Goal: Find contact information: Find contact information

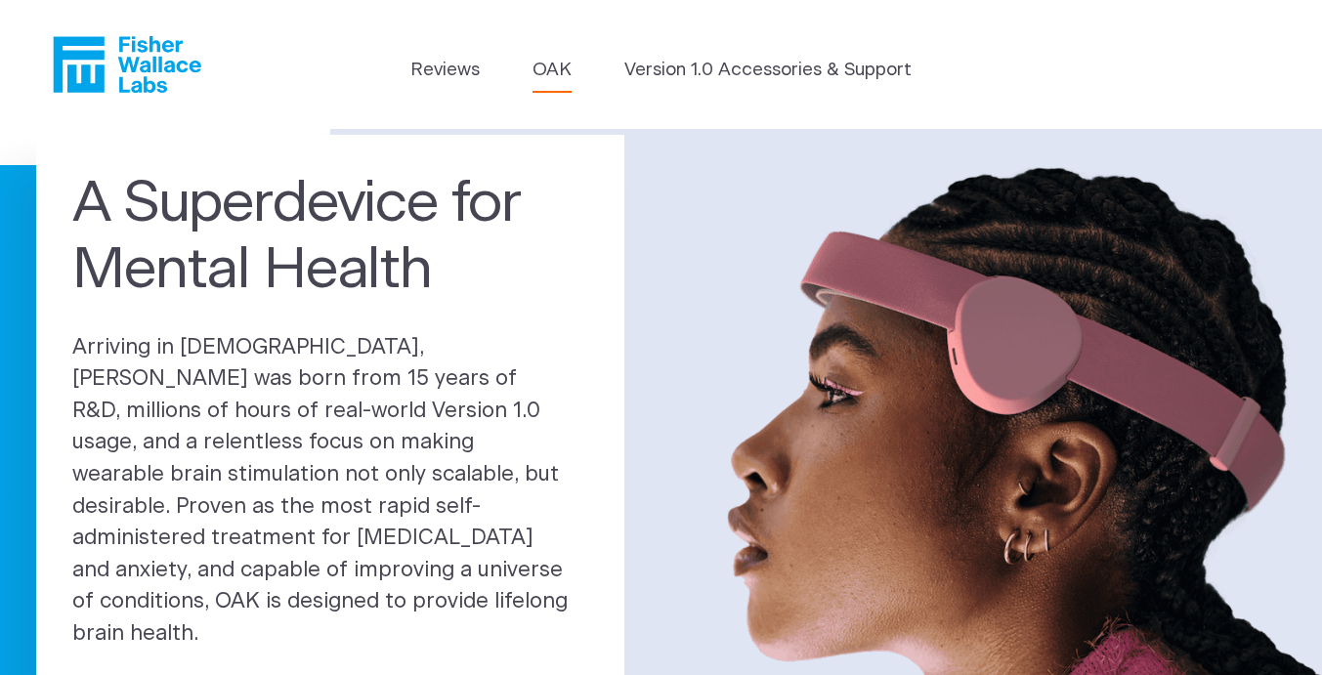
click at [546, 67] on link "OAK" at bounding box center [551, 70] width 39 height 27
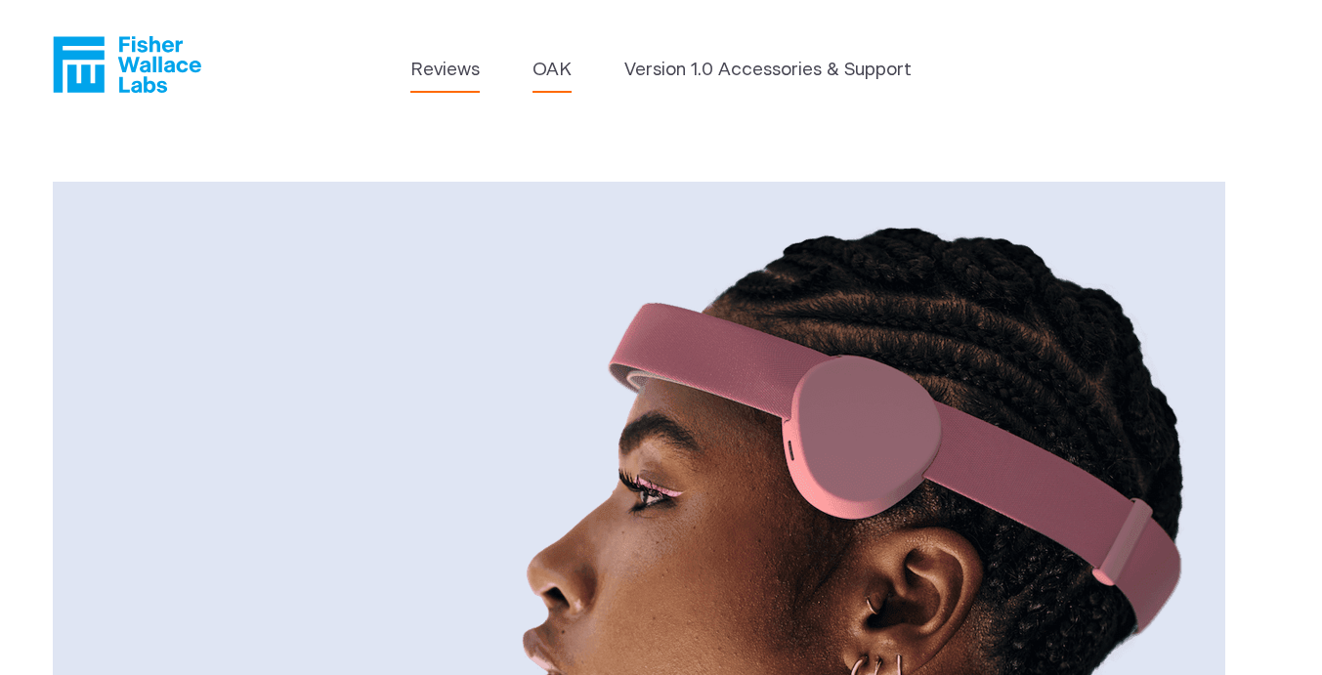
click at [445, 76] on link "Reviews" at bounding box center [444, 70] width 69 height 27
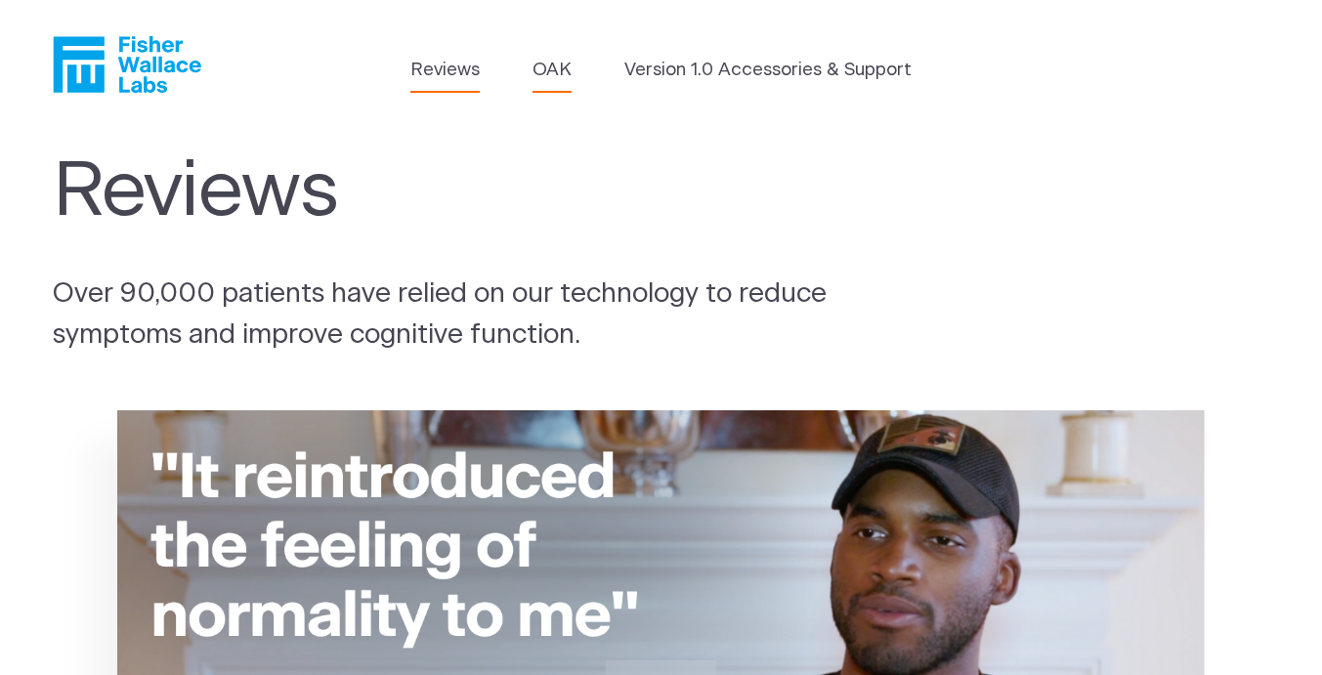
click at [557, 64] on link "OAK" at bounding box center [551, 70] width 39 height 27
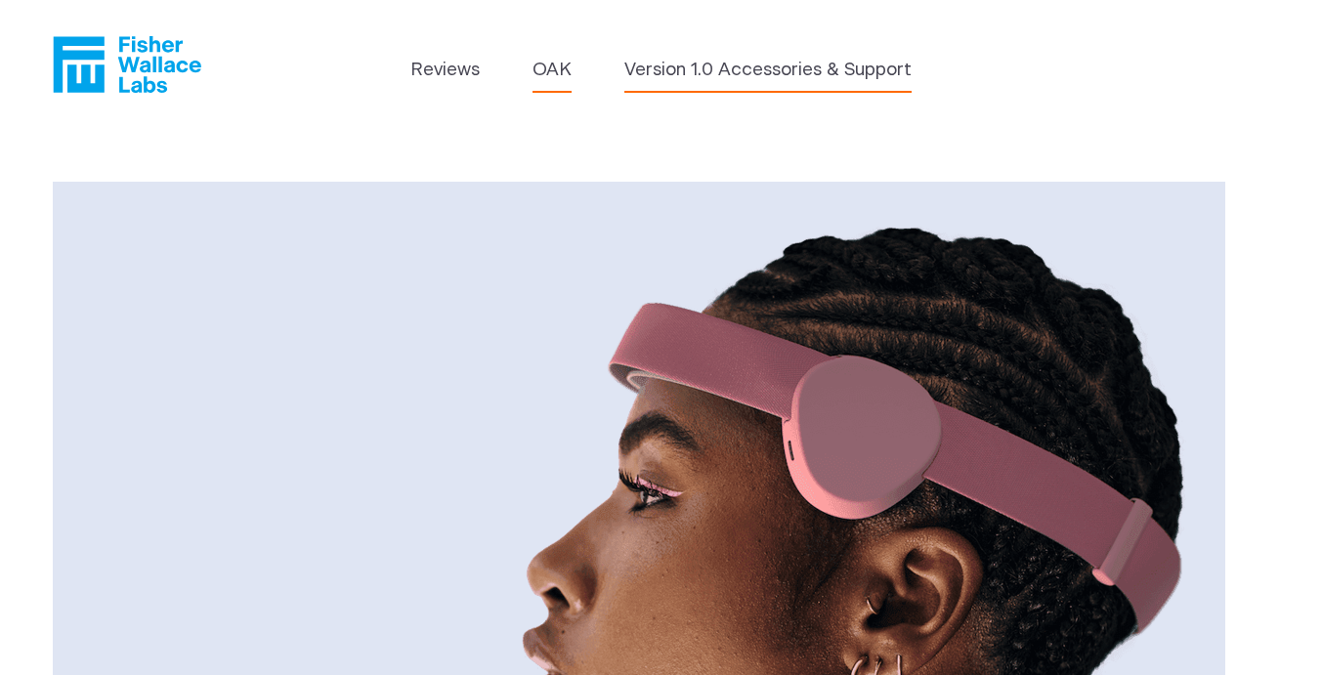
click at [736, 66] on link "Version 1.0 Accessories & Support" at bounding box center [767, 70] width 287 height 27
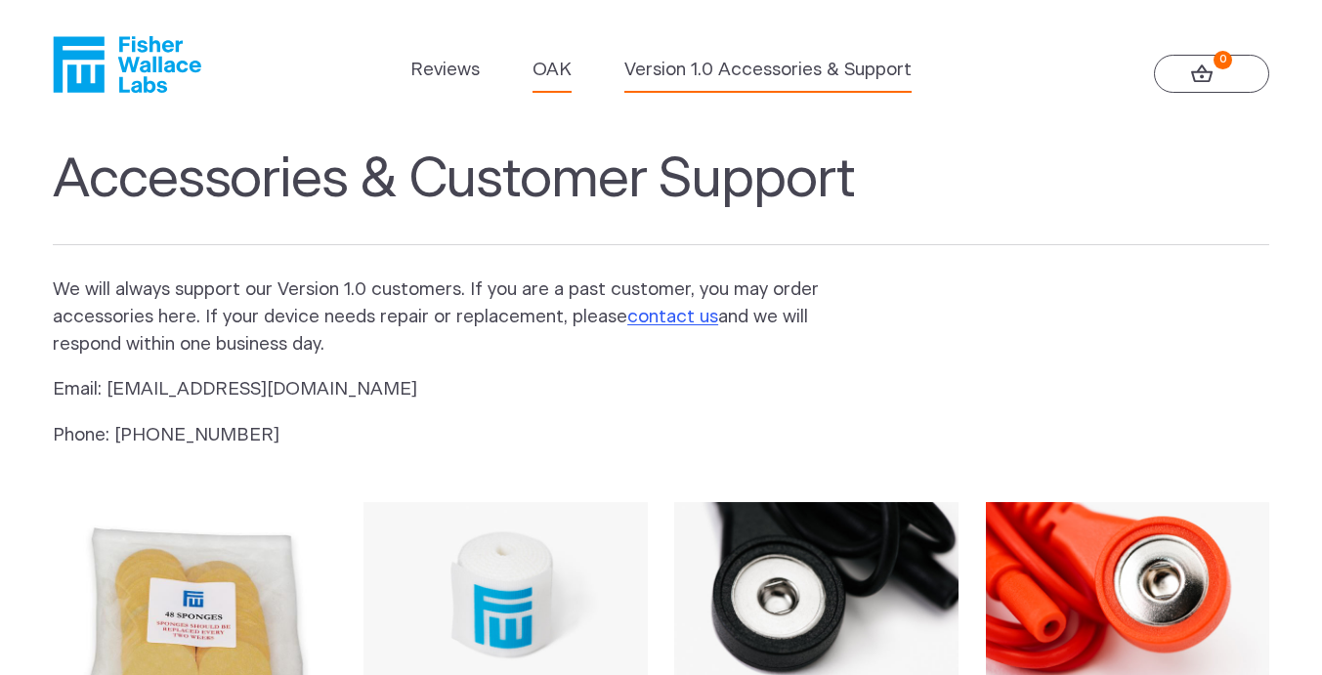
click at [558, 65] on link "OAK" at bounding box center [551, 70] width 39 height 27
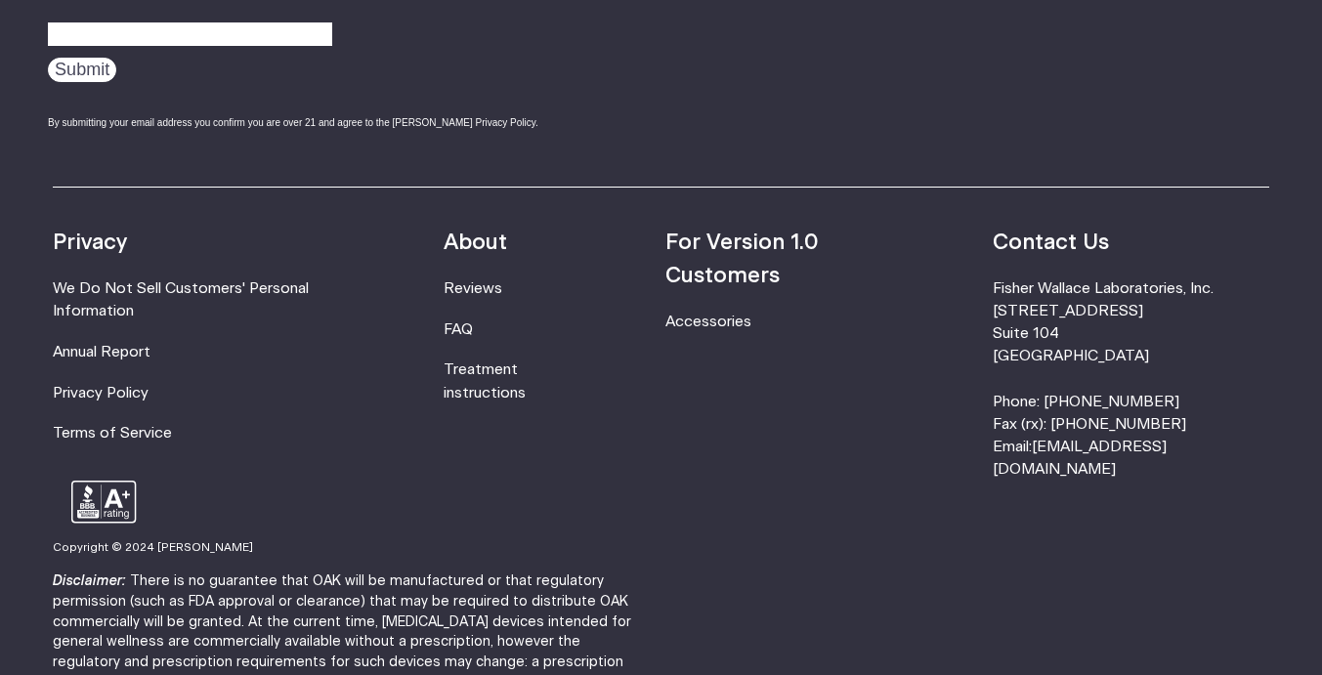
scroll to position [3426, 0]
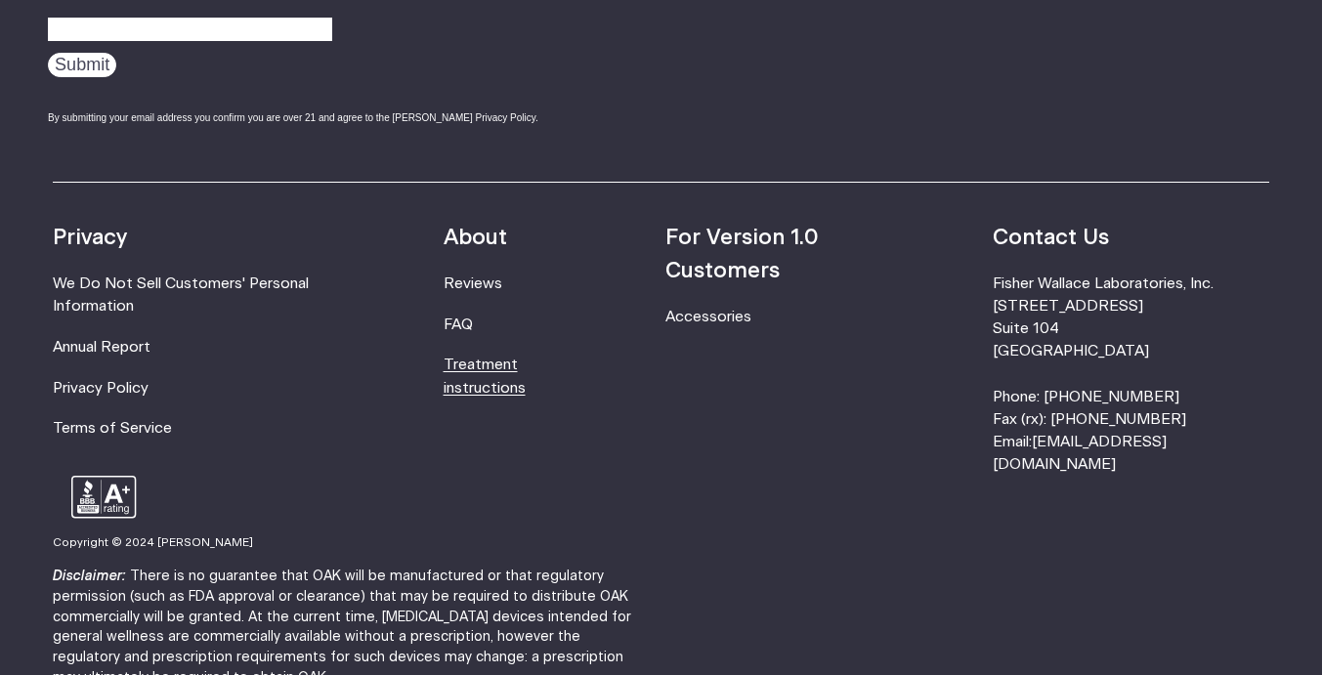
click at [525, 367] on link "Treatment instructions" at bounding box center [484, 375] width 82 height 37
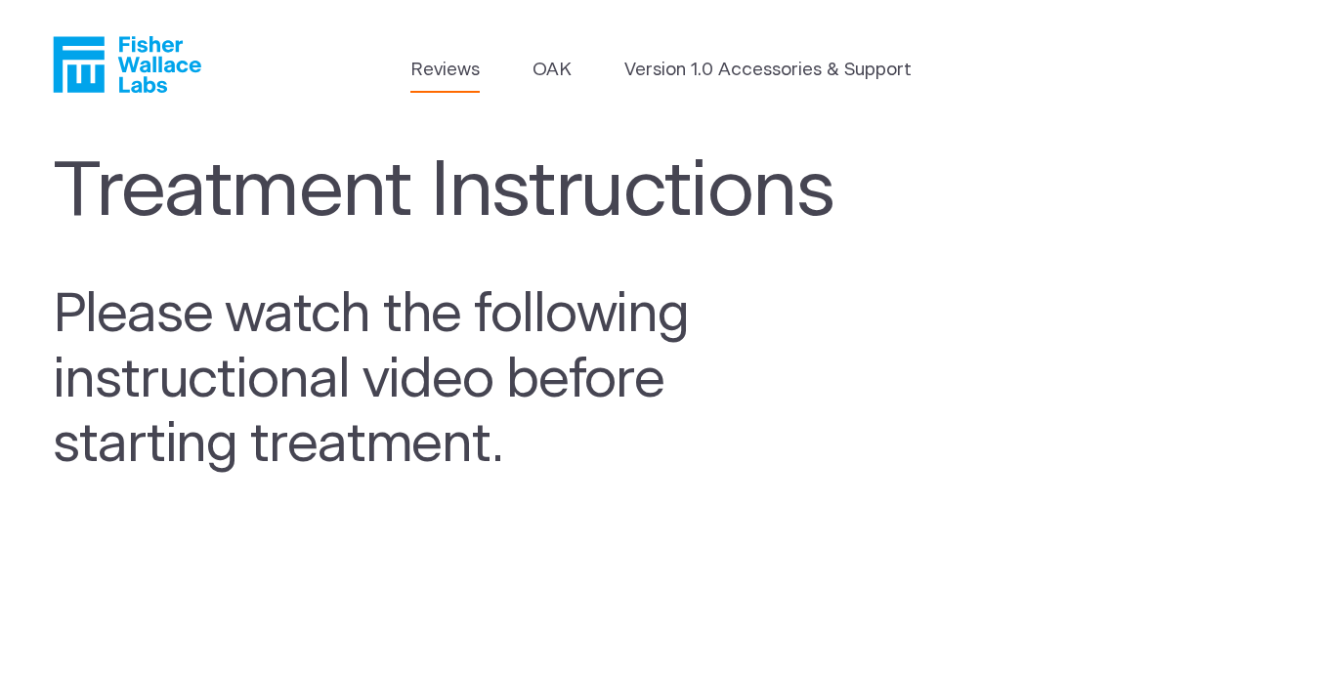
click at [441, 73] on link "Reviews" at bounding box center [444, 70] width 69 height 27
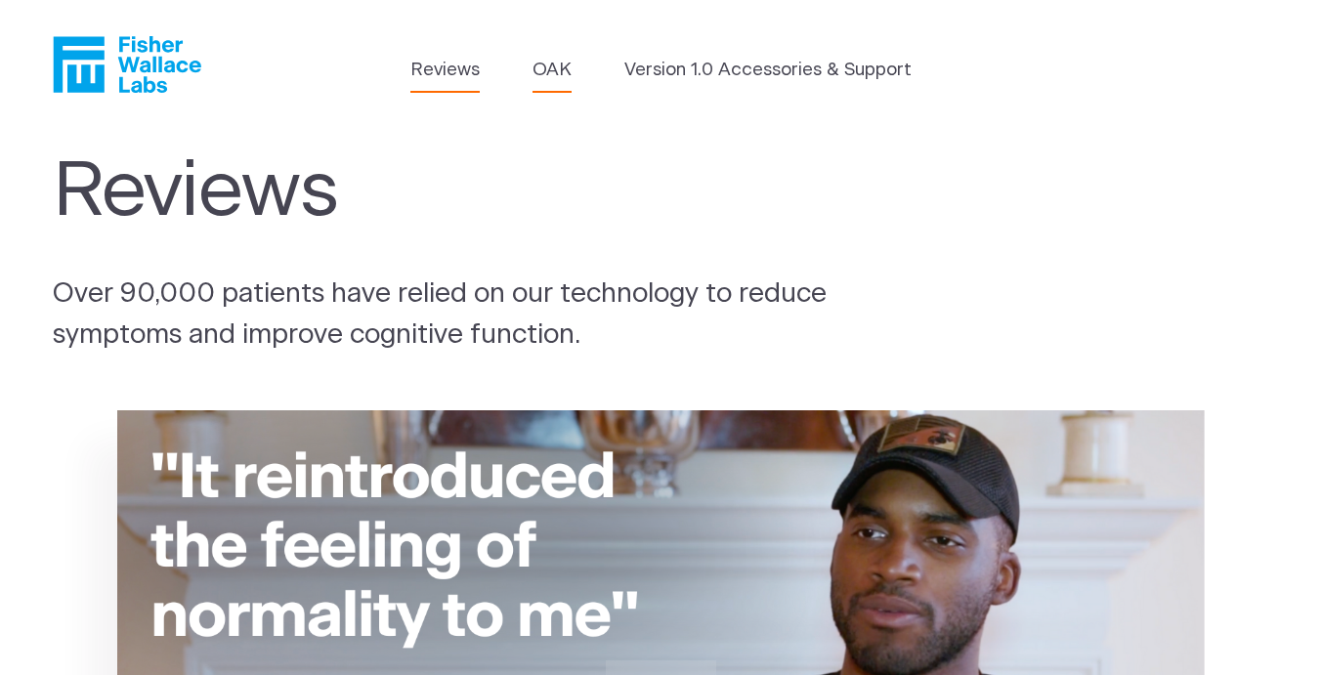
click at [556, 74] on link "OAK" at bounding box center [551, 70] width 39 height 27
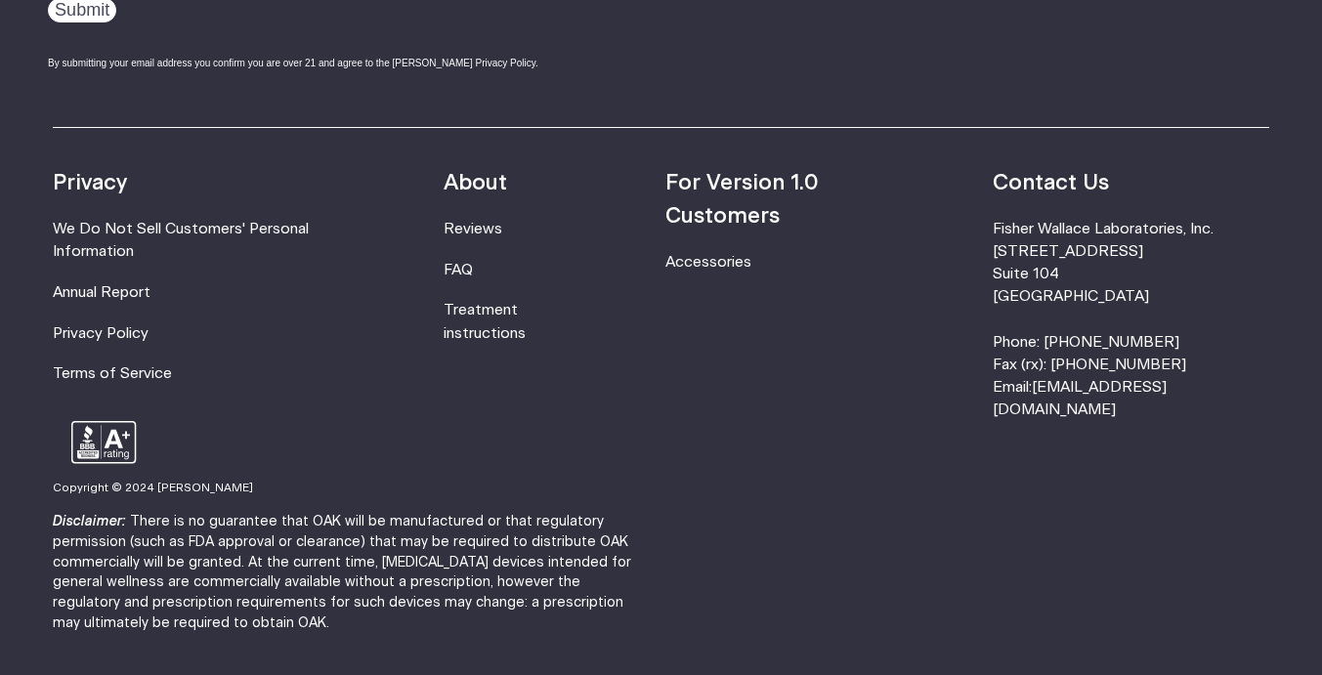
scroll to position [3465, 0]
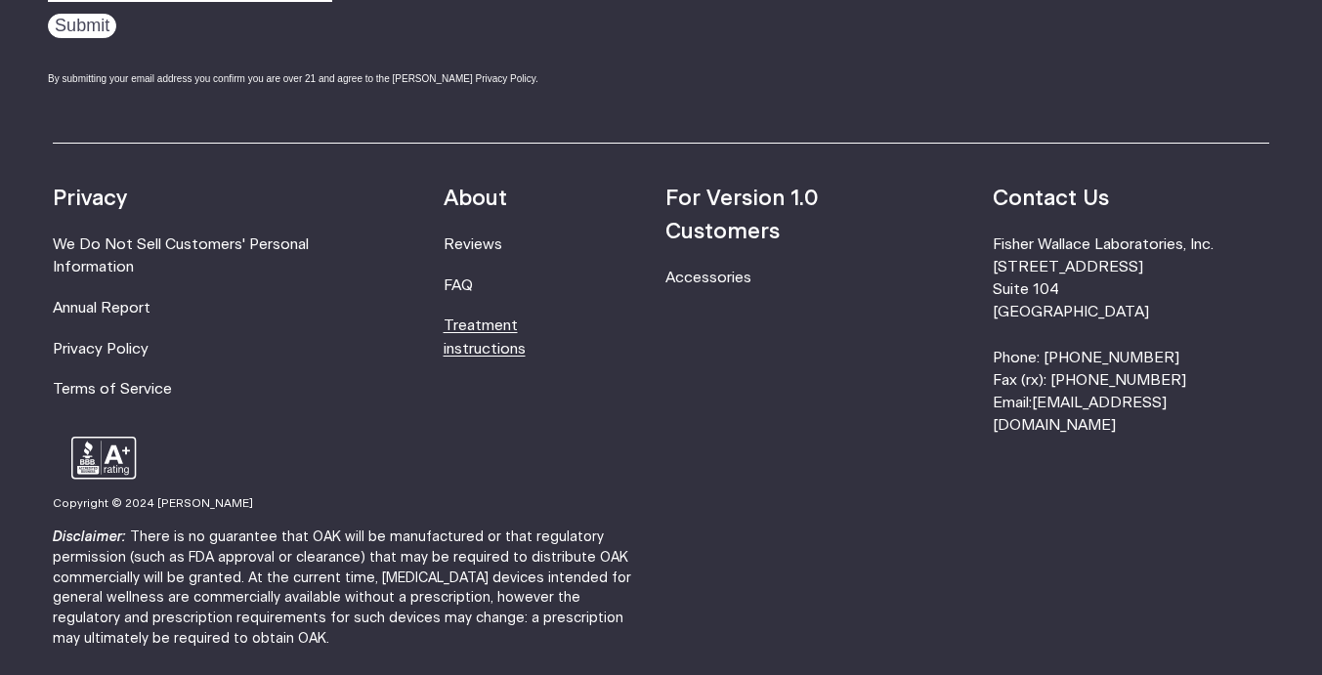
click at [525, 337] on link "Treatment instructions" at bounding box center [484, 336] width 82 height 37
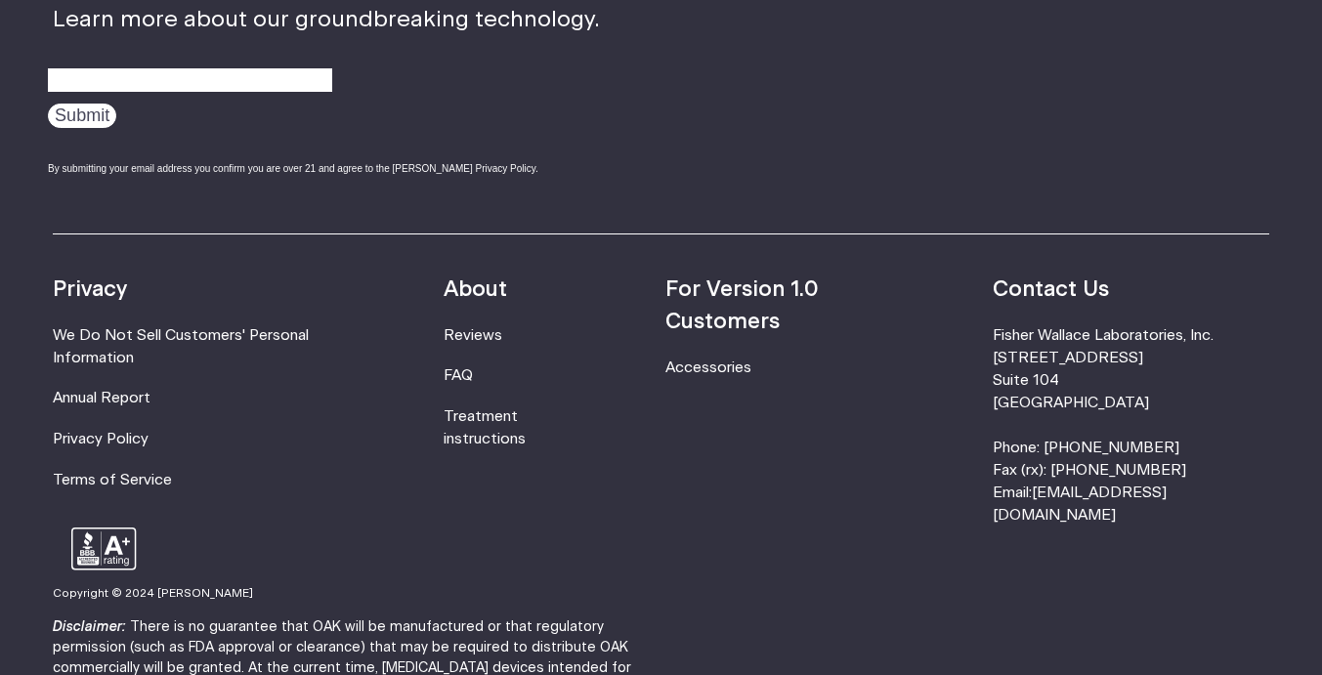
scroll to position [6054, 0]
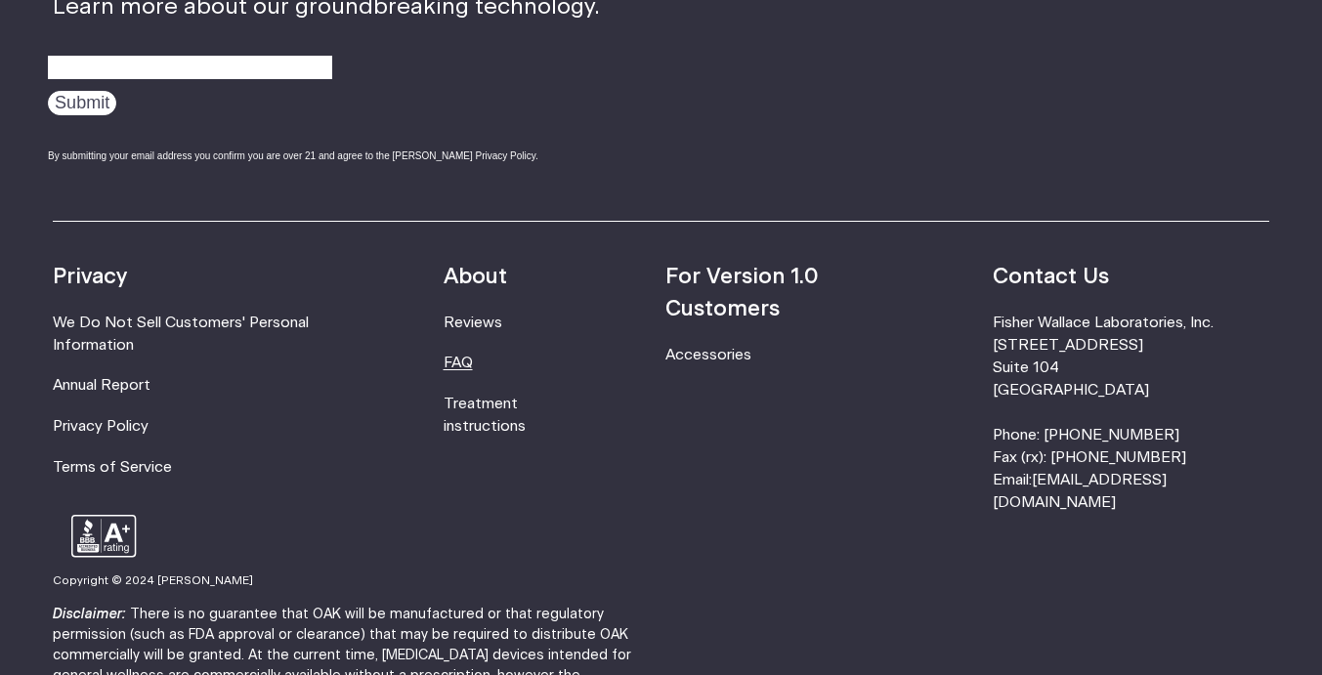
click at [473, 370] on link "FAQ" at bounding box center [457, 363] width 29 height 15
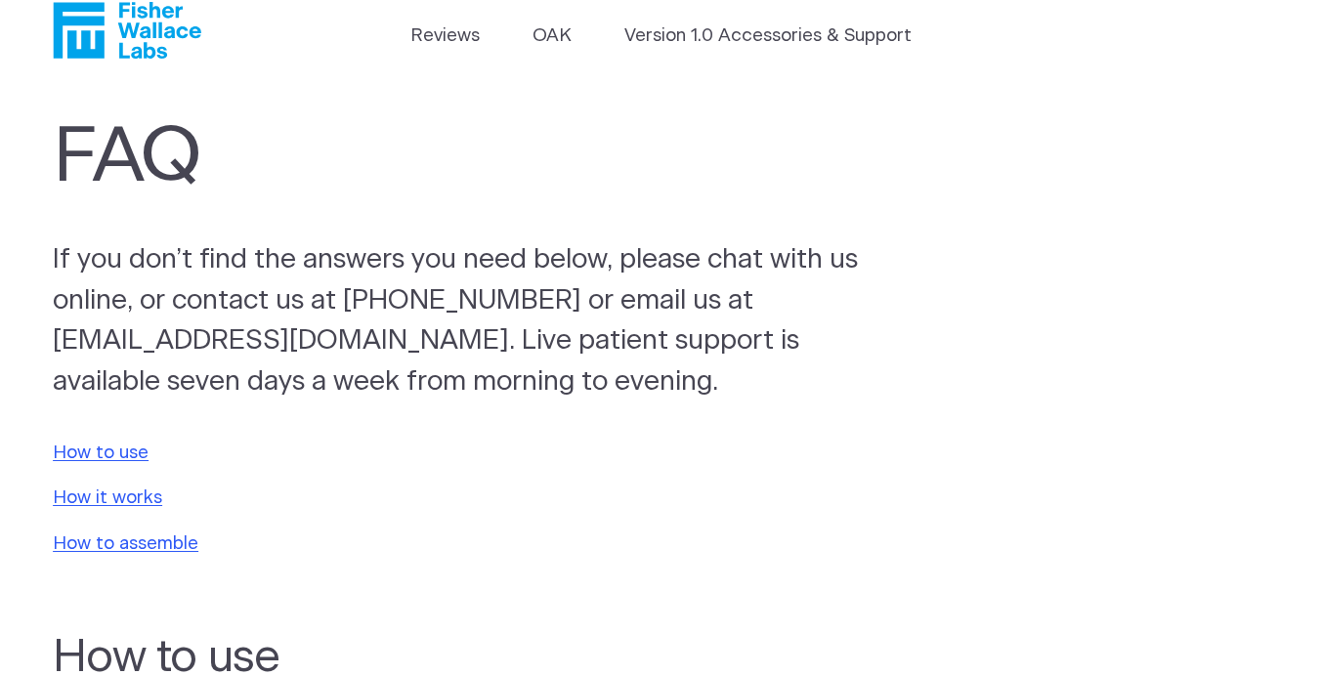
scroll to position [118, 0]
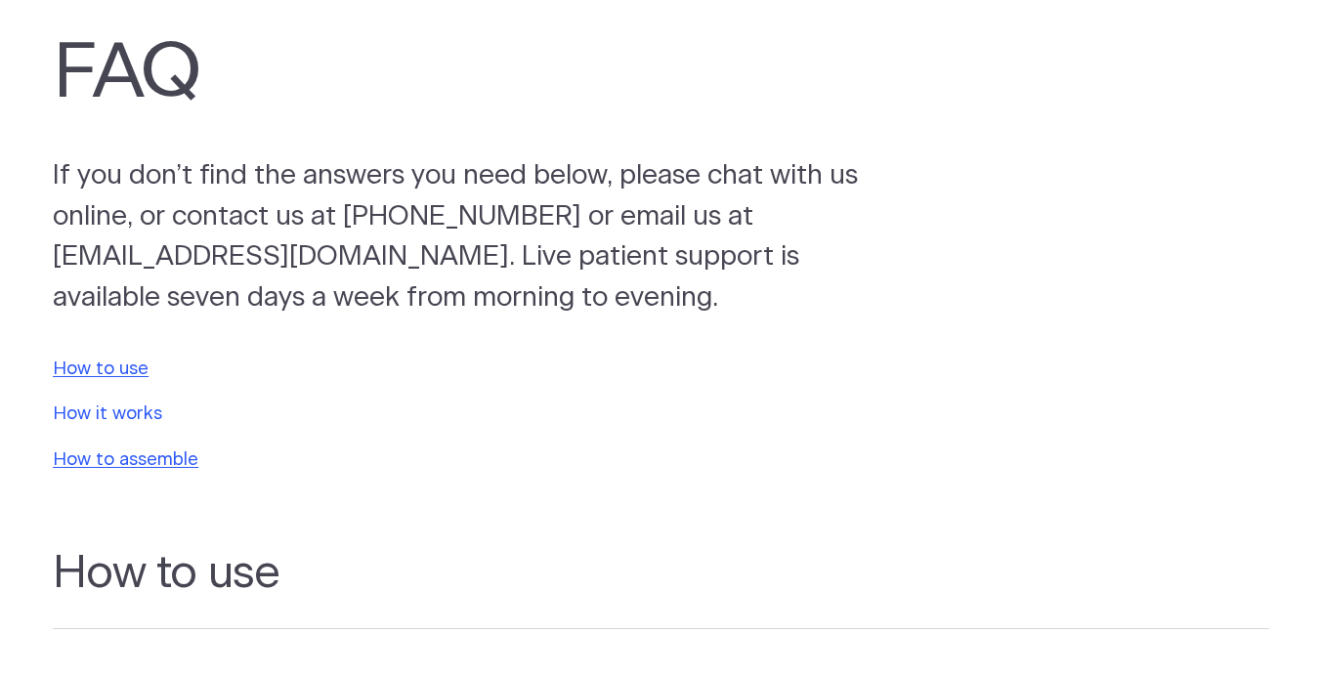
click at [130, 417] on link "How it works" at bounding box center [107, 413] width 109 height 19
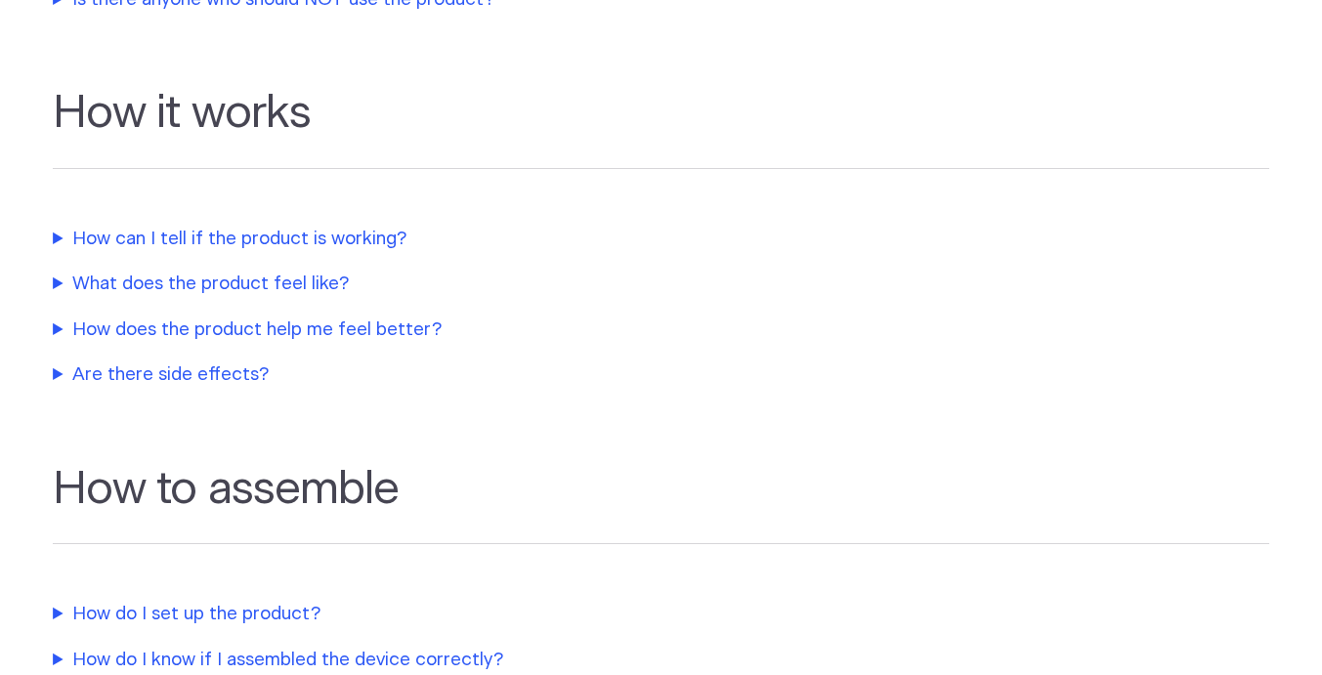
scroll to position [1003, 0]
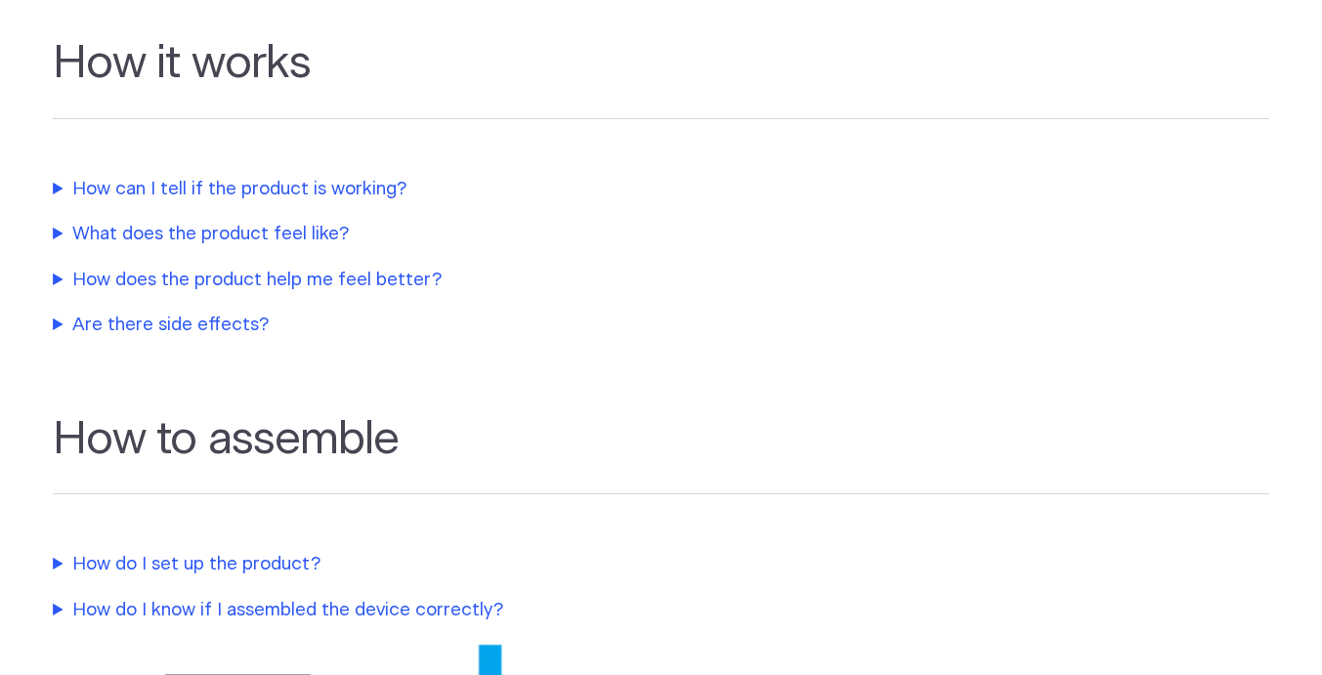
click at [342, 281] on summary "How does the product help me feel better?" at bounding box center [463, 280] width 820 height 27
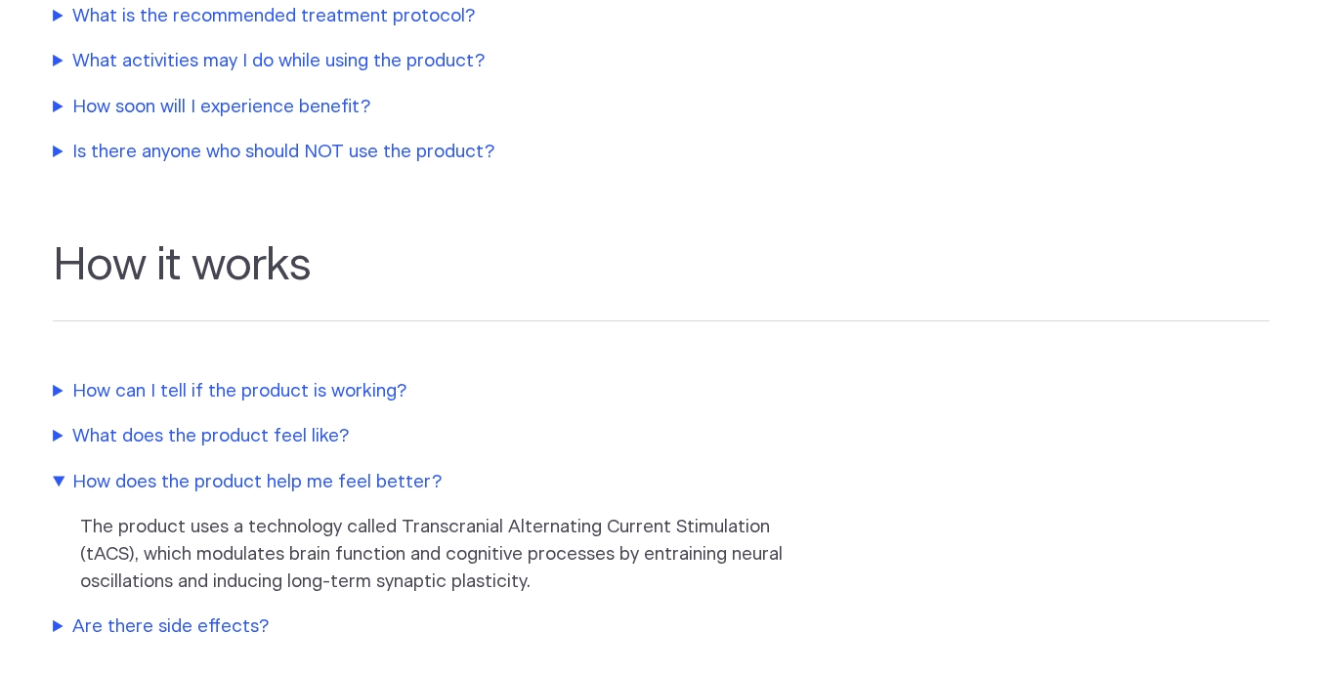
scroll to position [813, 0]
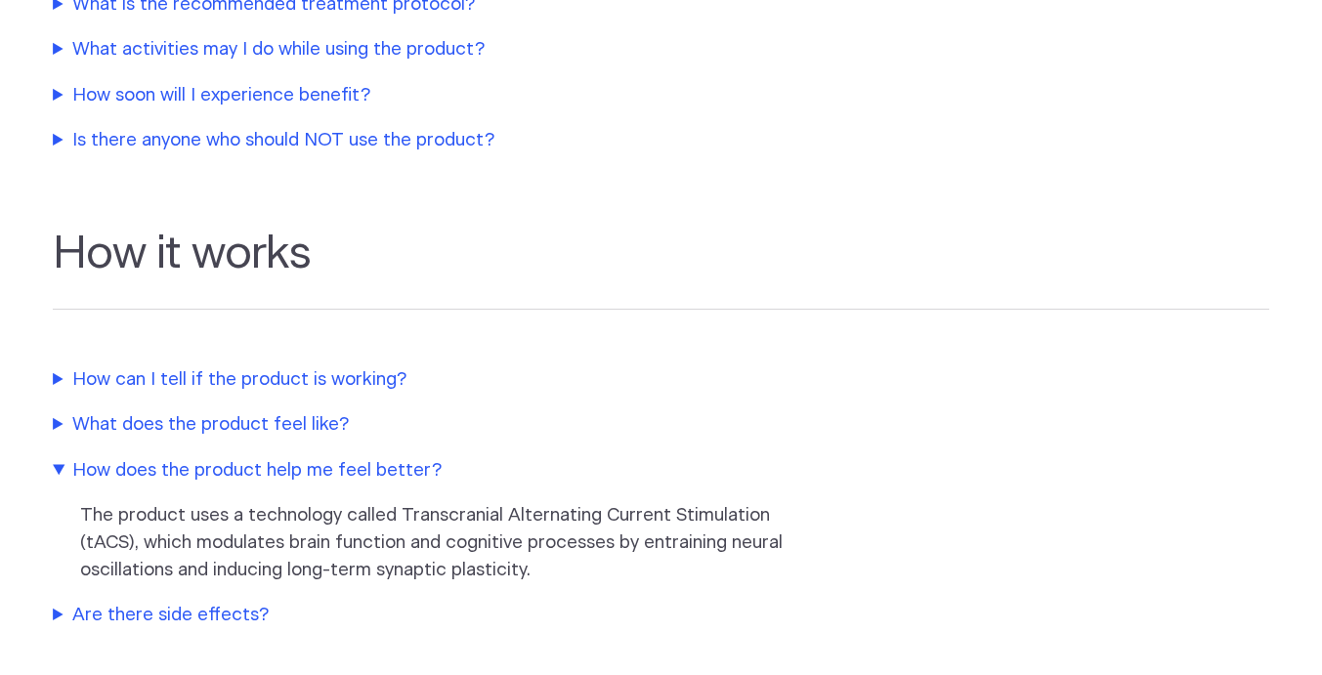
click at [305, 426] on summary "What does the product feel like?" at bounding box center [463, 424] width 820 height 27
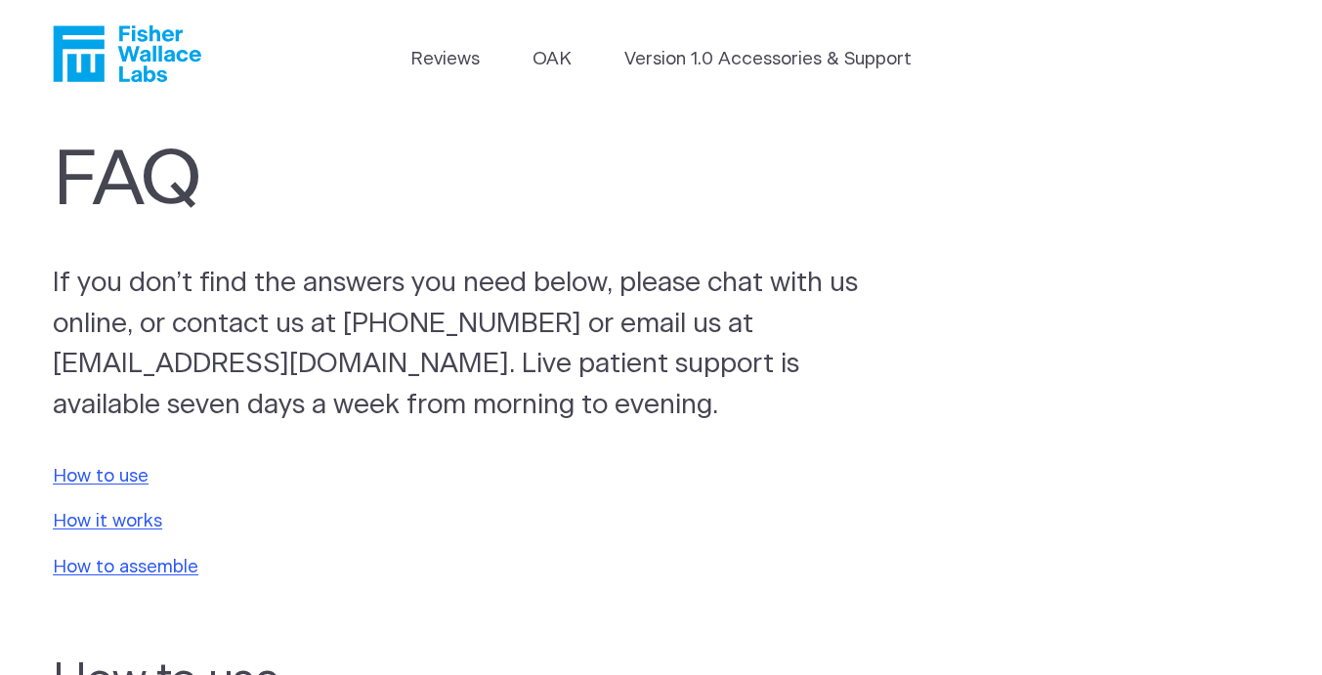
scroll to position [0, 0]
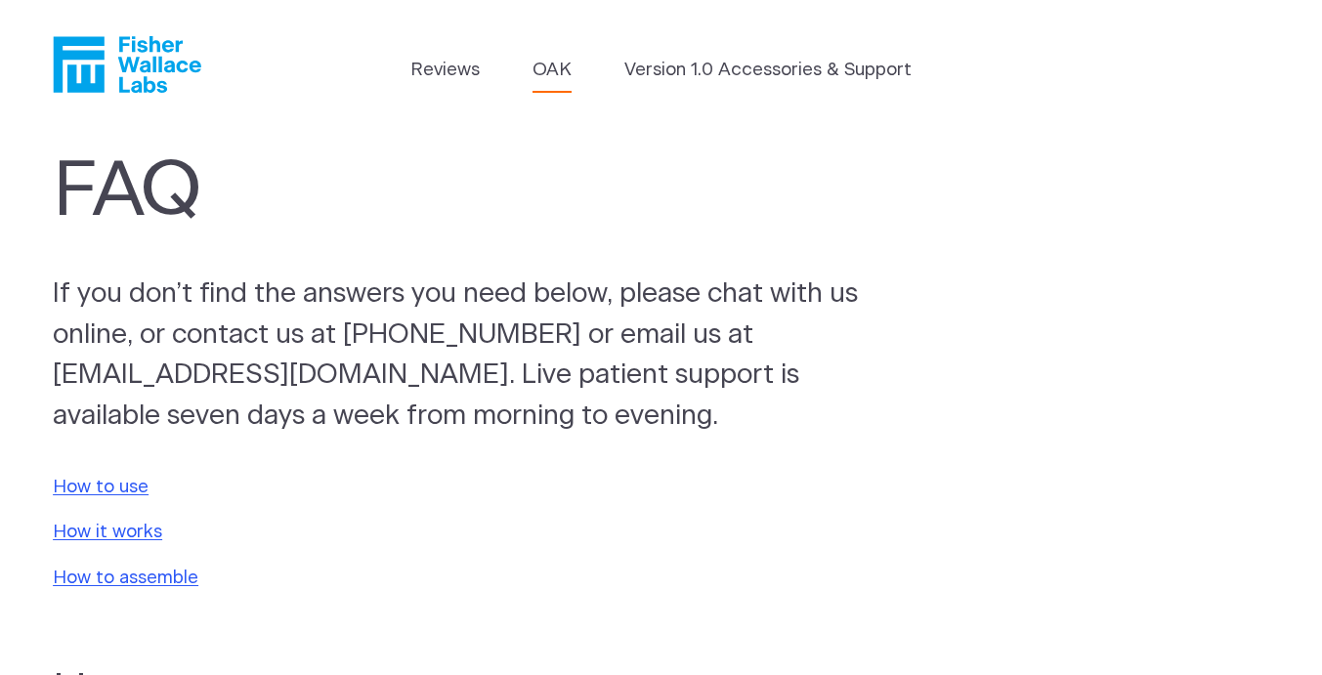
click at [557, 66] on link "OAK" at bounding box center [551, 70] width 39 height 27
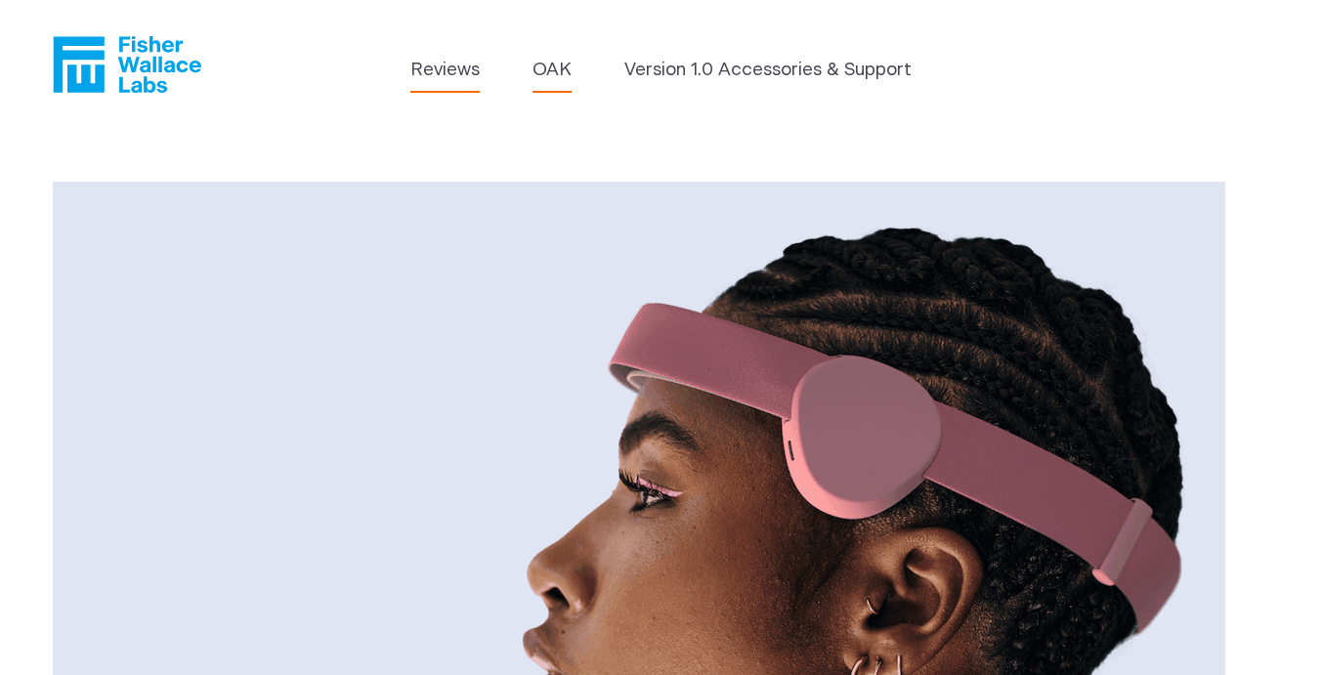
click at [443, 67] on link "Reviews" at bounding box center [444, 70] width 69 height 27
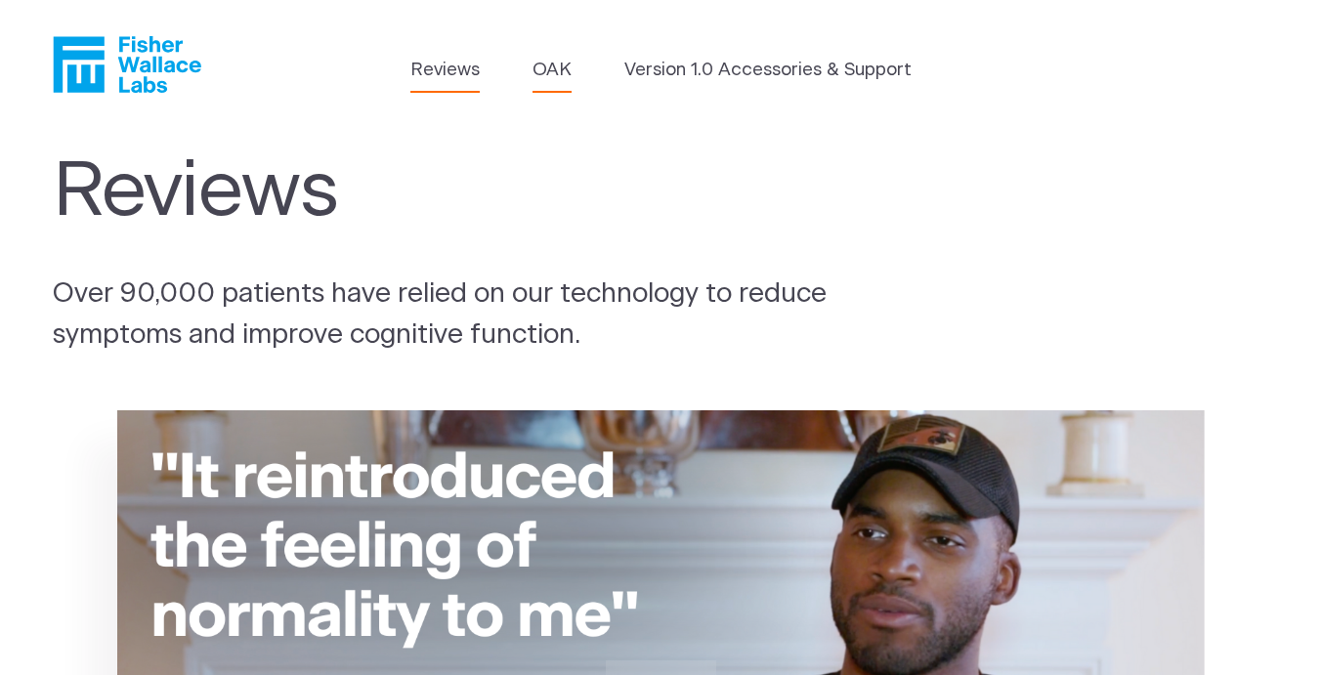
click at [548, 69] on link "OAK" at bounding box center [551, 70] width 39 height 27
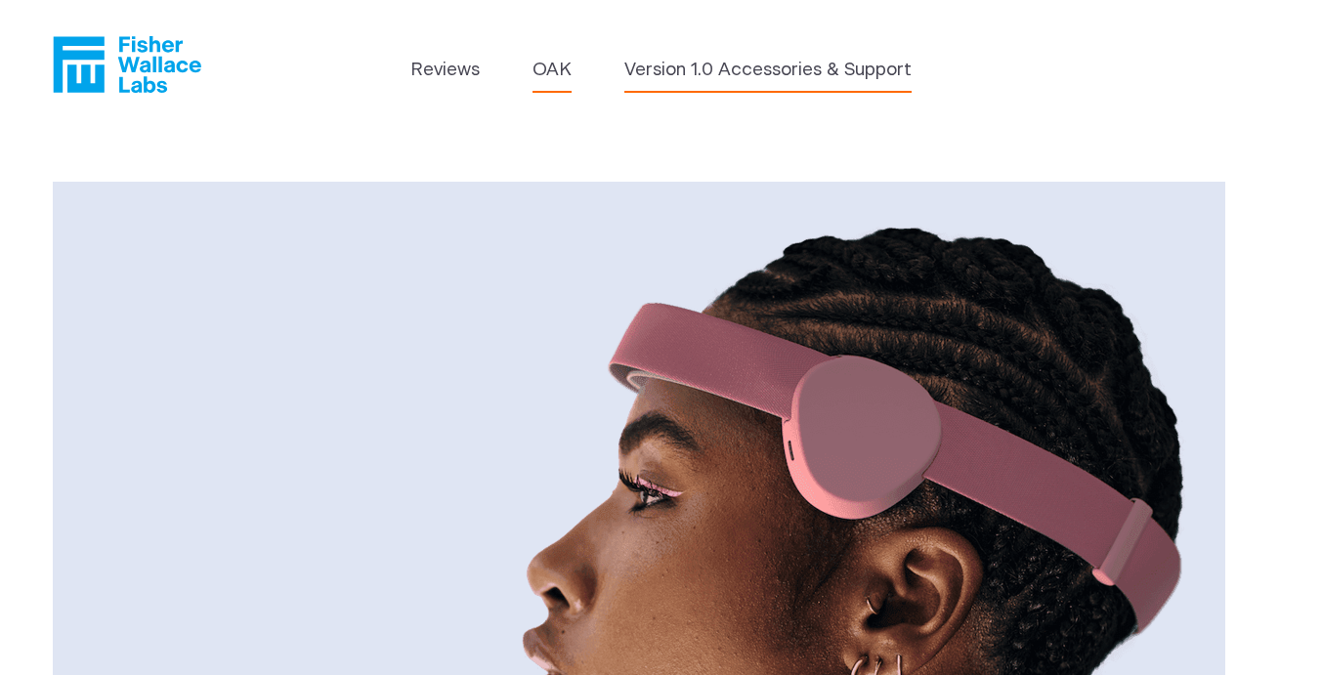
click at [700, 75] on link "Version 1.0 Accessories & Support" at bounding box center [767, 70] width 287 height 27
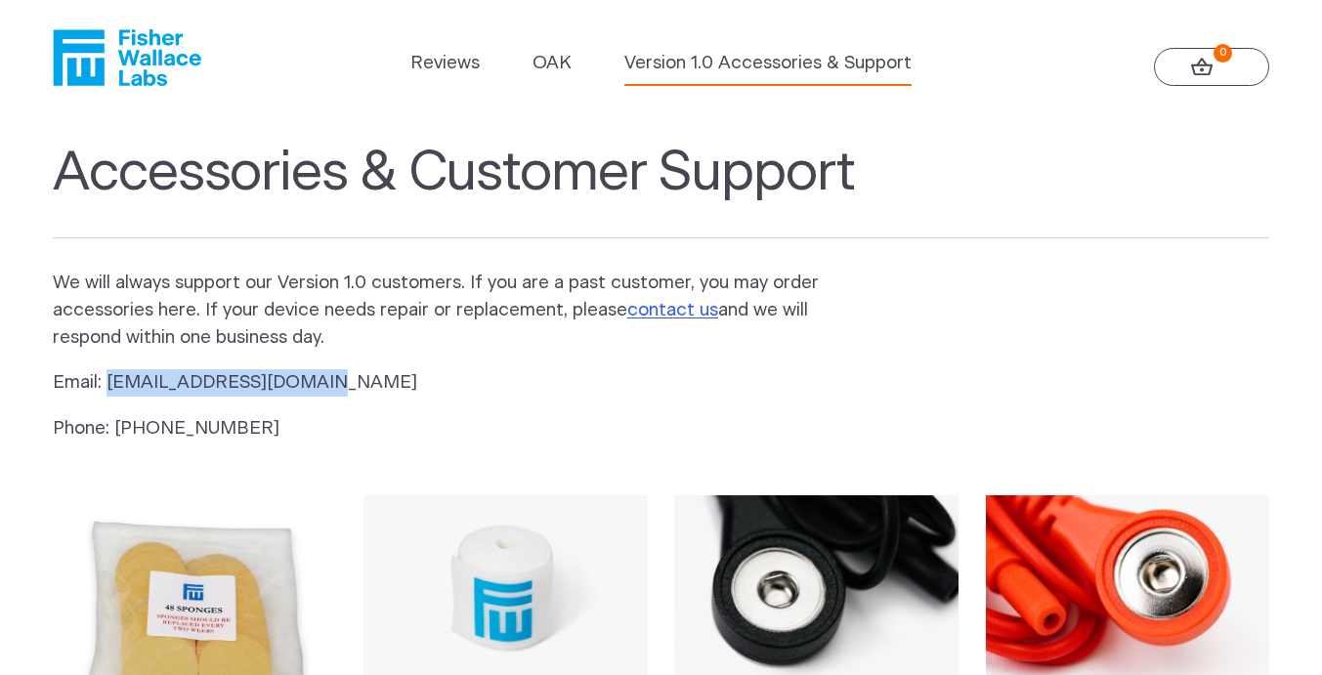
drag, startPoint x: 314, startPoint y: 379, endPoint x: 110, endPoint y: 378, distance: 203.2
click at [110, 378] on p "Email: [EMAIL_ADDRESS][DOMAIN_NAME]" at bounding box center [451, 382] width 797 height 27
click at [346, 380] on p "Email: [EMAIL_ADDRESS][DOMAIN_NAME]" at bounding box center [451, 382] width 797 height 27
drag, startPoint x: 346, startPoint y: 380, endPoint x: 106, endPoint y: 380, distance: 239.3
click at [106, 380] on p "Email: [EMAIL_ADDRESS][DOMAIN_NAME]" at bounding box center [451, 382] width 797 height 27
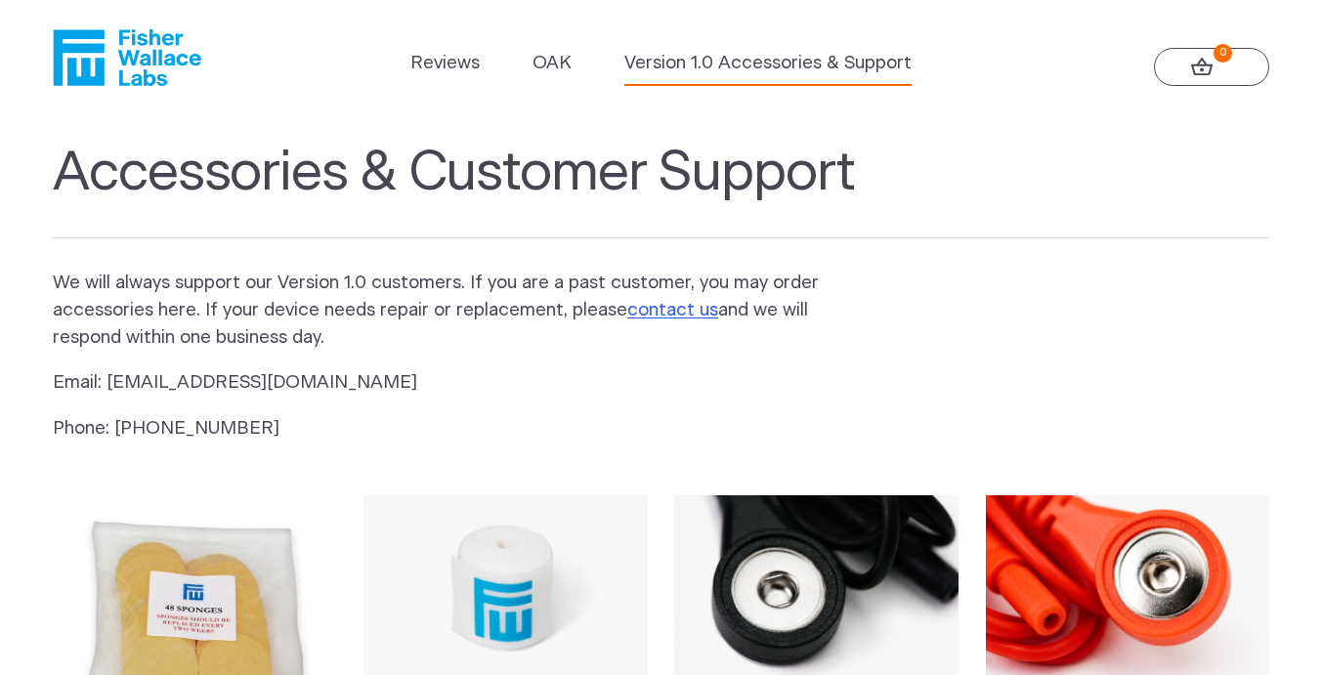
click at [244, 430] on p "Phone: [PHONE_NUMBER]" at bounding box center [451, 428] width 797 height 27
drag, startPoint x: 282, startPoint y: 429, endPoint x: 113, endPoint y: 428, distance: 169.0
click at [113, 428] on p "Phone: [PHONE_NUMBER]" at bounding box center [451, 428] width 797 height 27
copy p "[PHONE_NUMBER]"
click at [690, 433] on p "Phone: [PHONE_NUMBER]" at bounding box center [451, 428] width 797 height 27
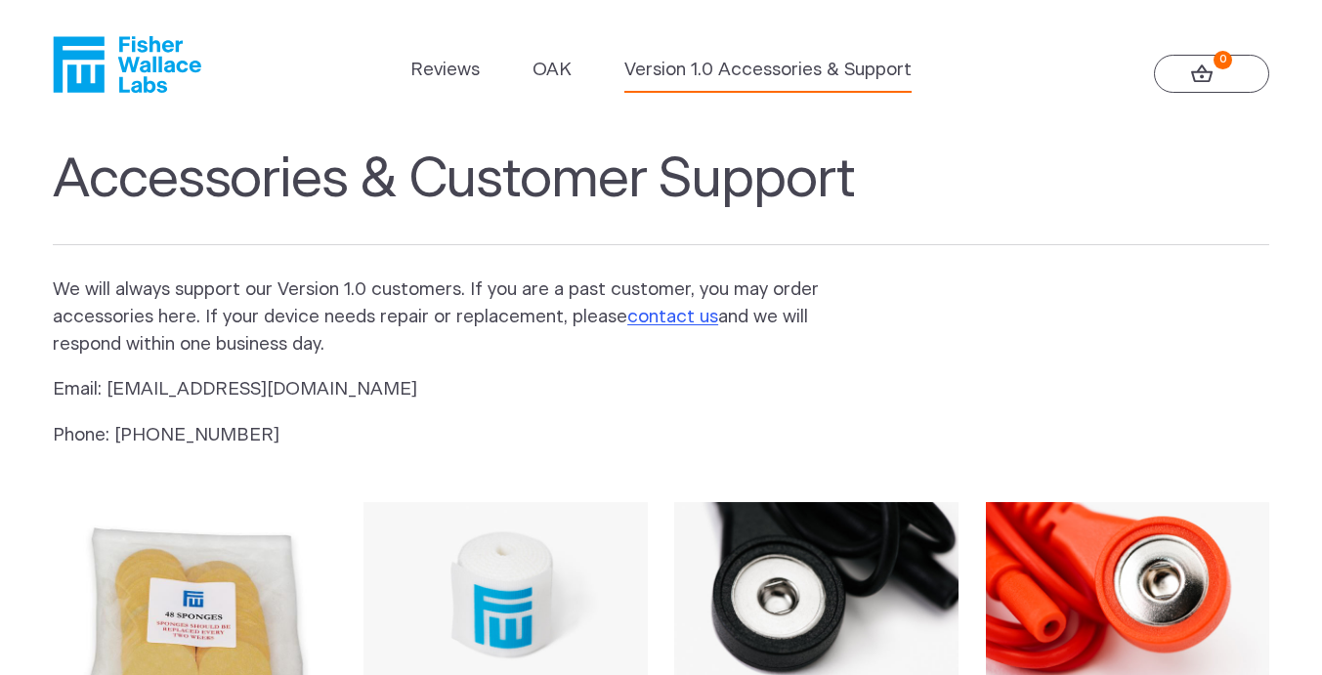
click at [556, 52] on header "Reviews [GEOGRAPHIC_DATA] Version 1.0 Accessories & Support 0" at bounding box center [661, 64] width 1322 height 129
click at [551, 68] on link "OAK" at bounding box center [551, 70] width 39 height 27
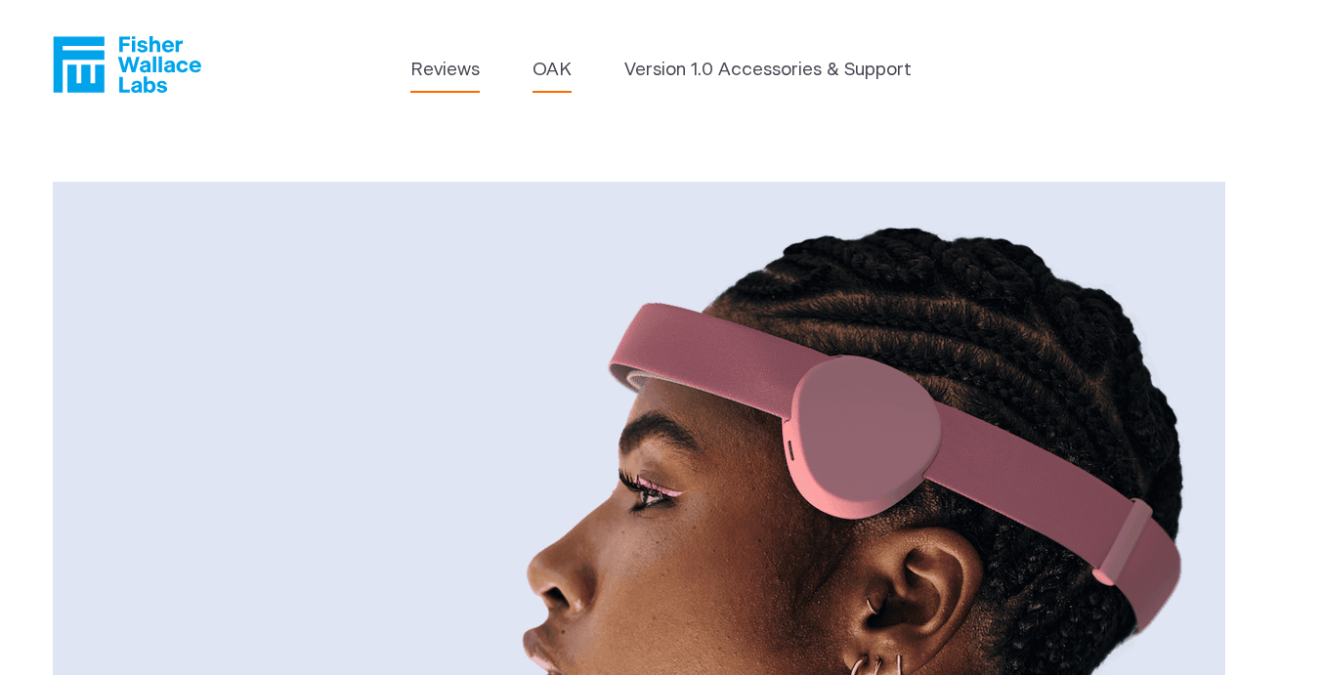
click at [453, 72] on link "Reviews" at bounding box center [444, 70] width 69 height 27
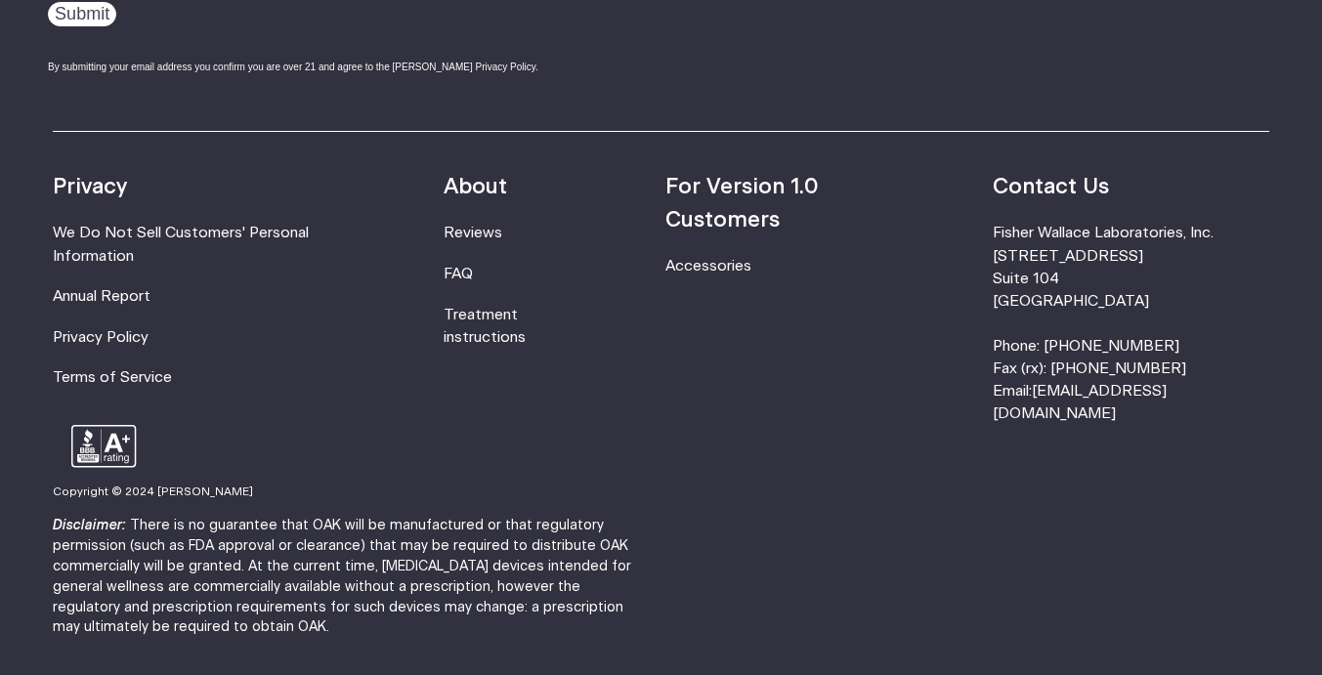
scroll to position [2758, 0]
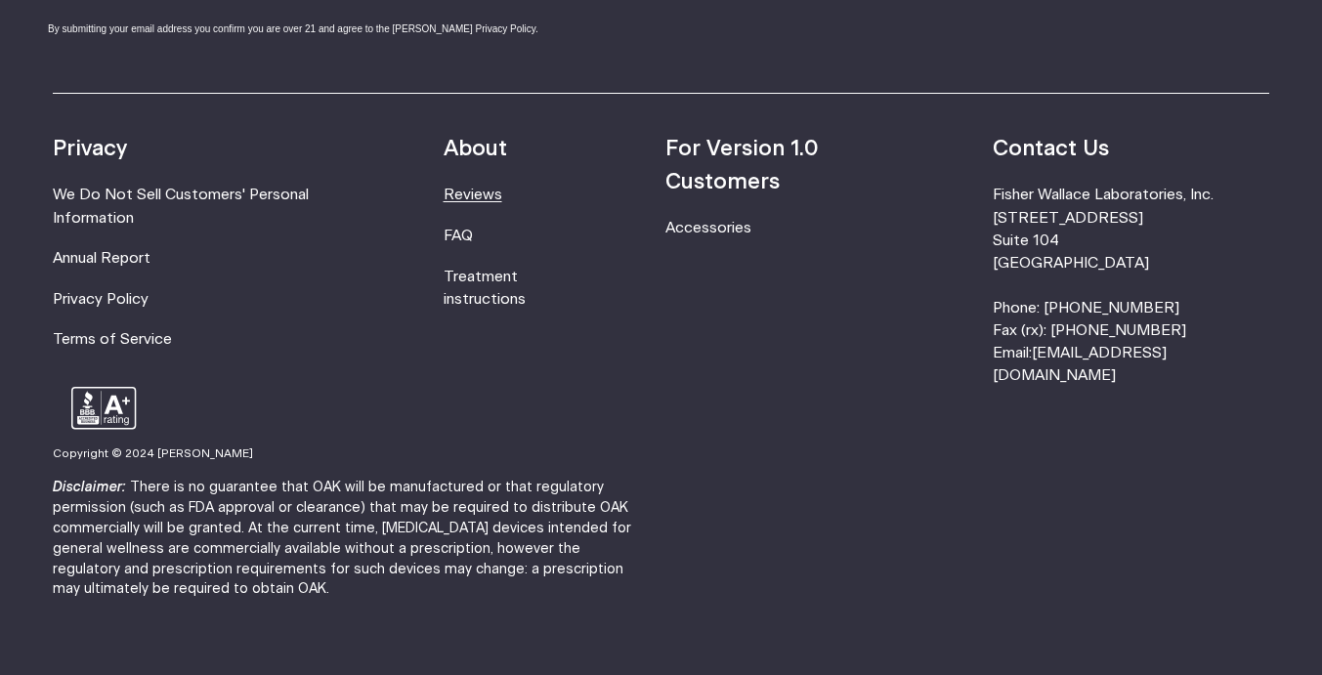
click at [499, 202] on link "Reviews" at bounding box center [472, 195] width 59 height 15
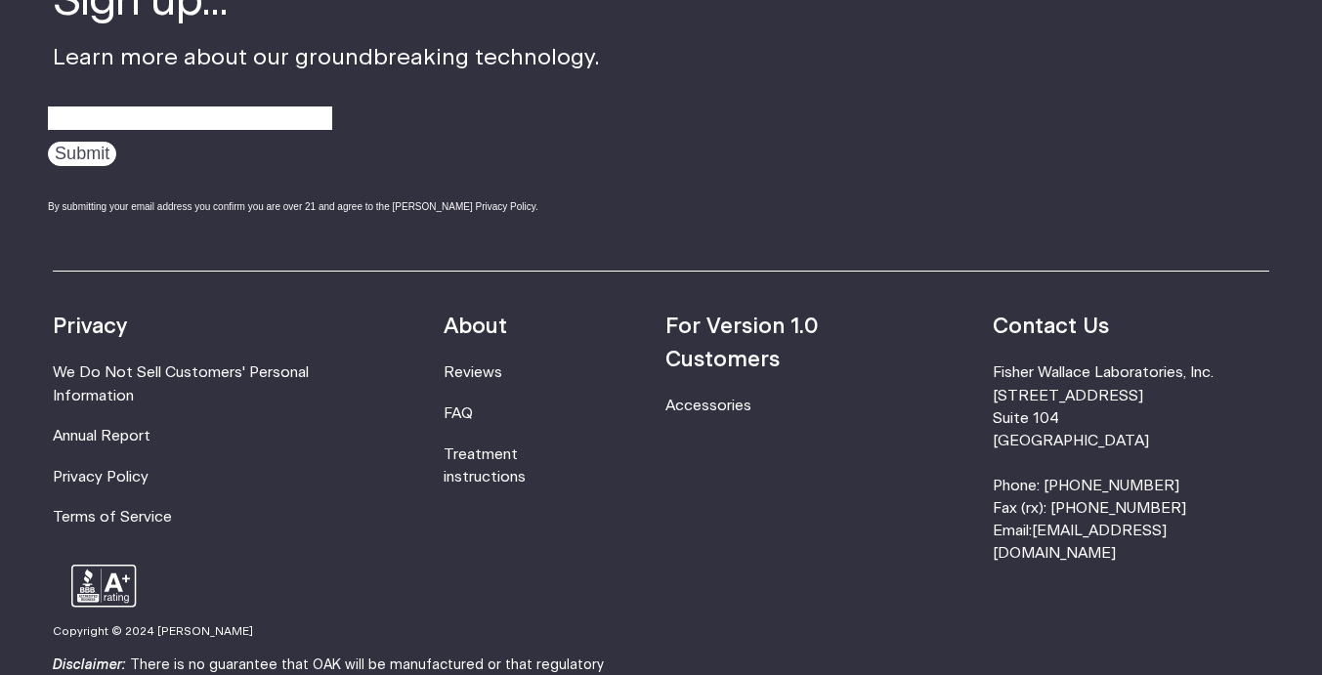
scroll to position [2604, 0]
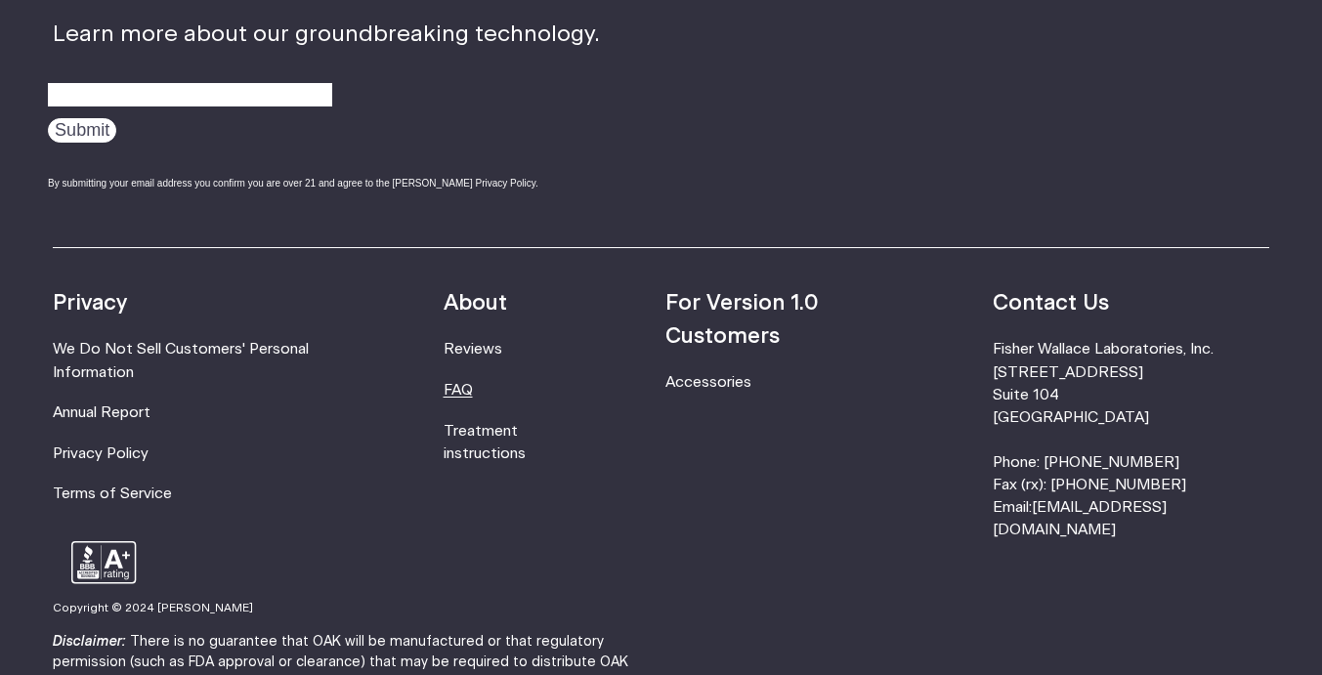
click at [473, 392] on link "FAQ" at bounding box center [457, 390] width 29 height 15
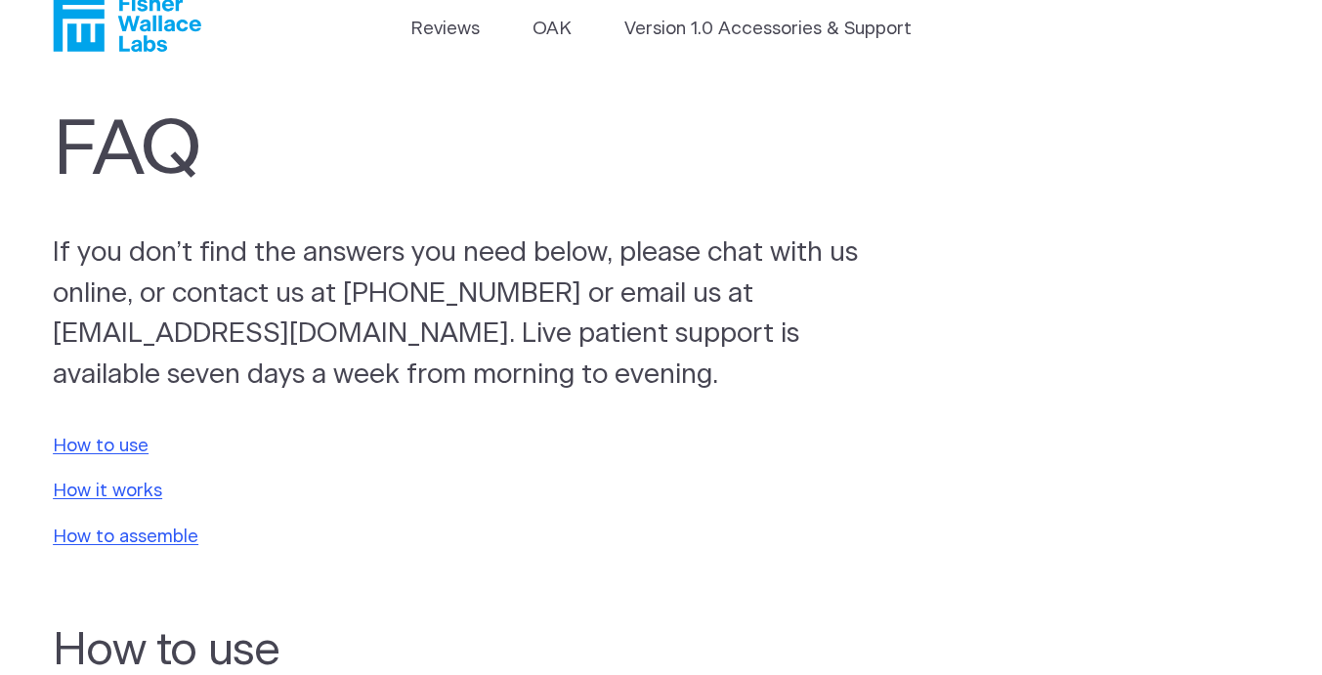
scroll to position [147, 0]
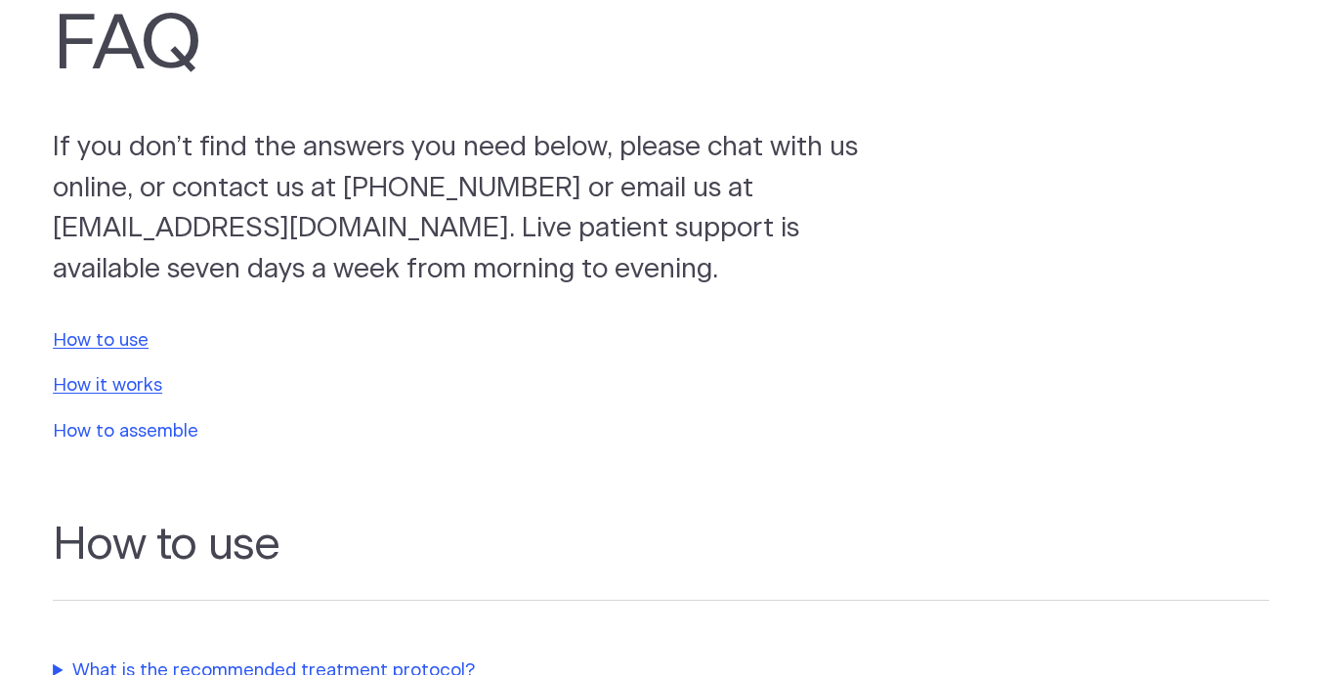
click at [175, 433] on link "How to assemble" at bounding box center [126, 431] width 146 height 19
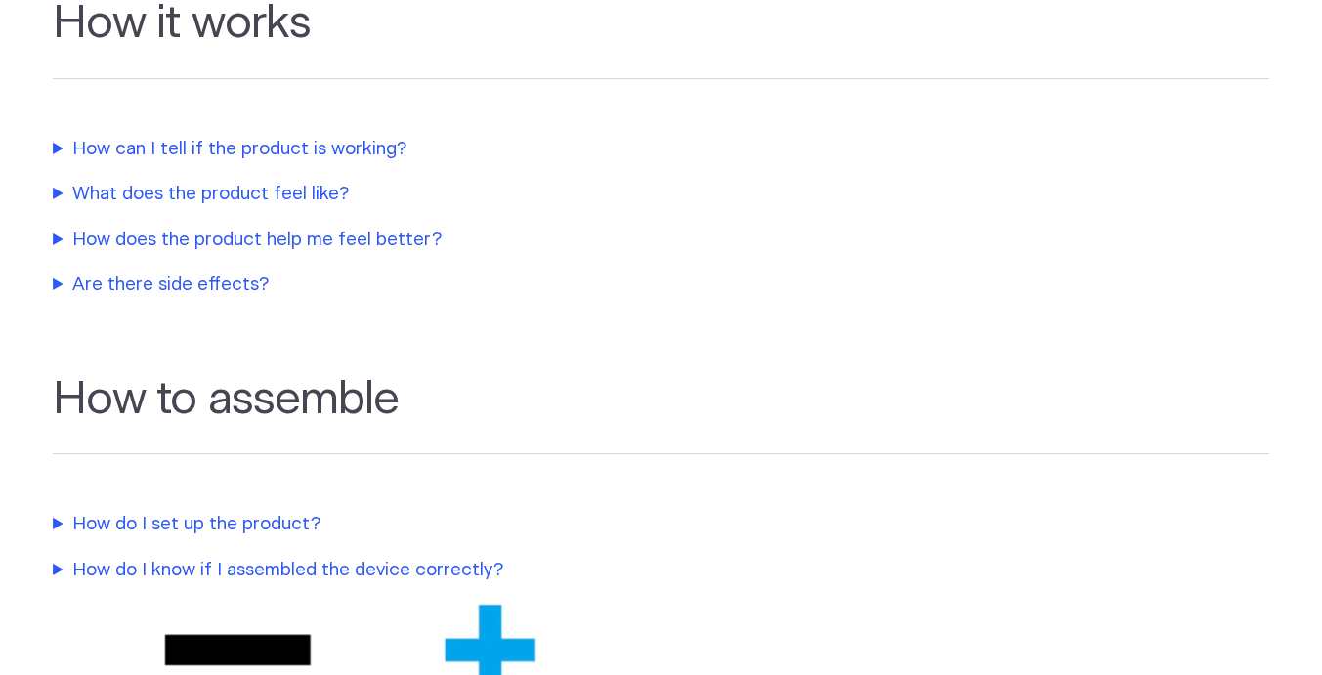
scroll to position [1057, 0]
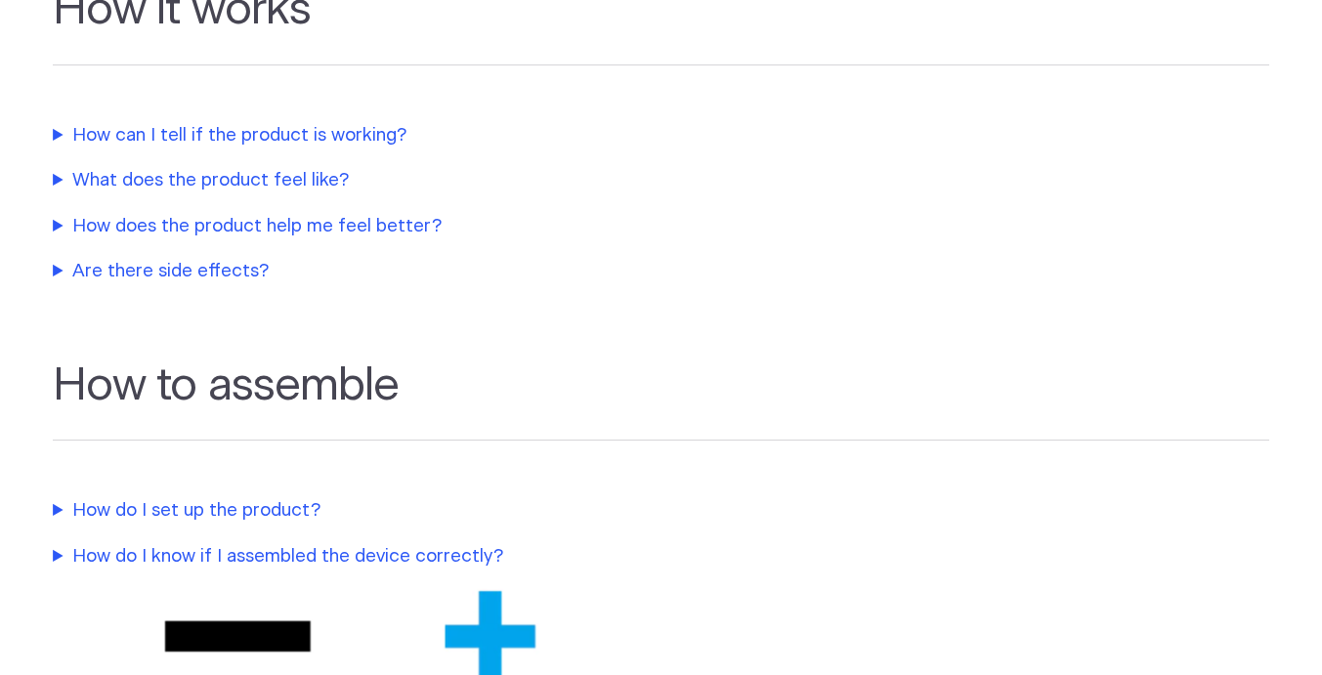
click at [287, 132] on summary "How can I tell if the product is working?" at bounding box center [463, 135] width 820 height 27
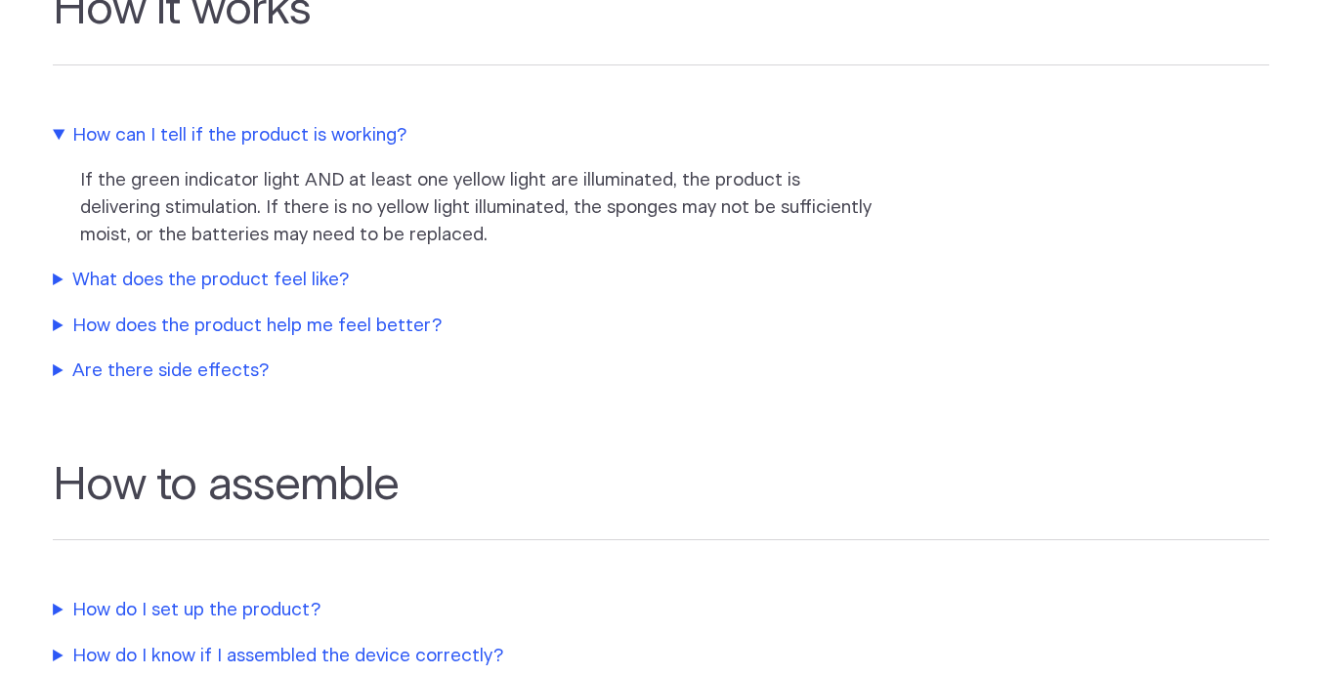
click at [230, 322] on summary "How does the product help me feel better?" at bounding box center [463, 326] width 820 height 27
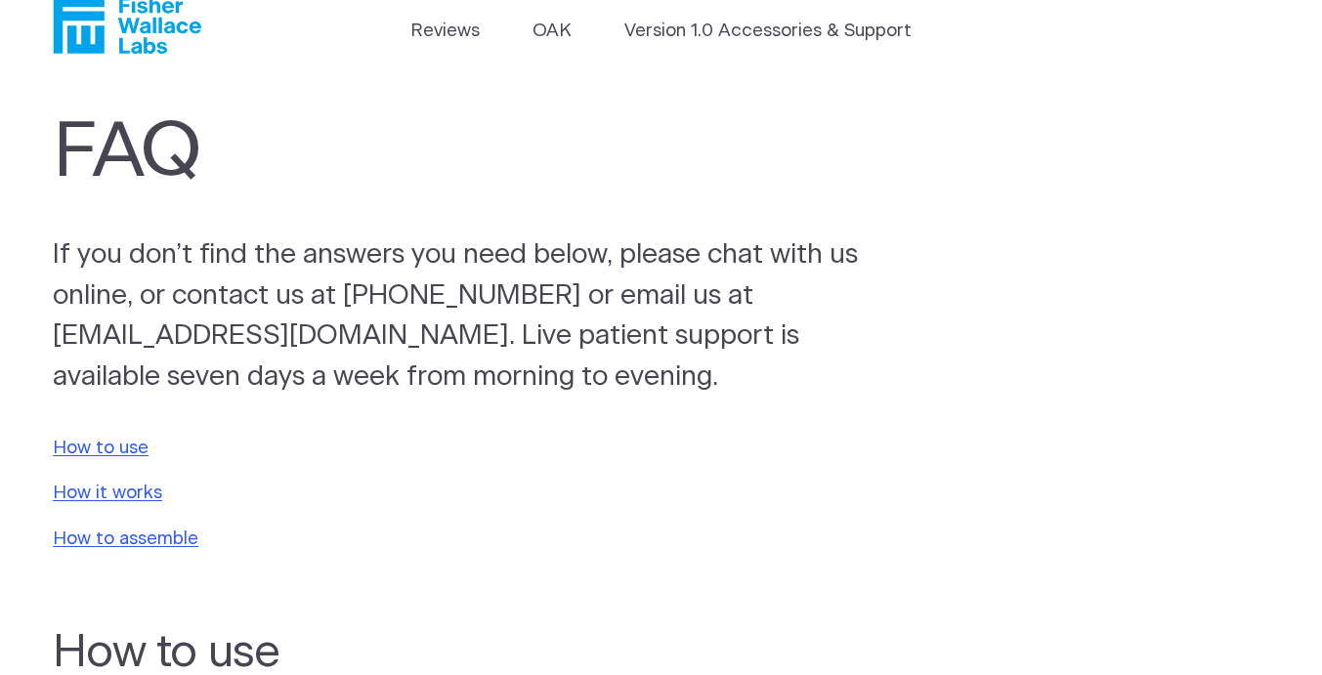
scroll to position [0, 0]
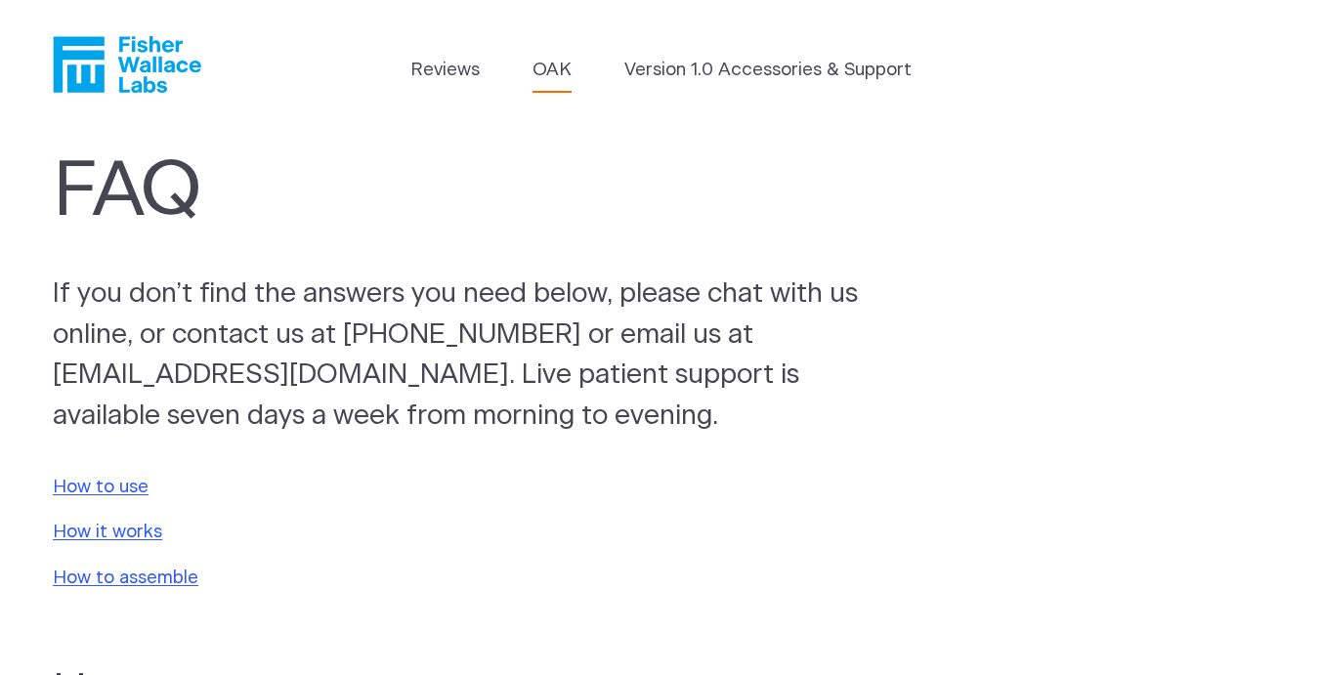
click at [537, 73] on link "OAK" at bounding box center [551, 70] width 39 height 27
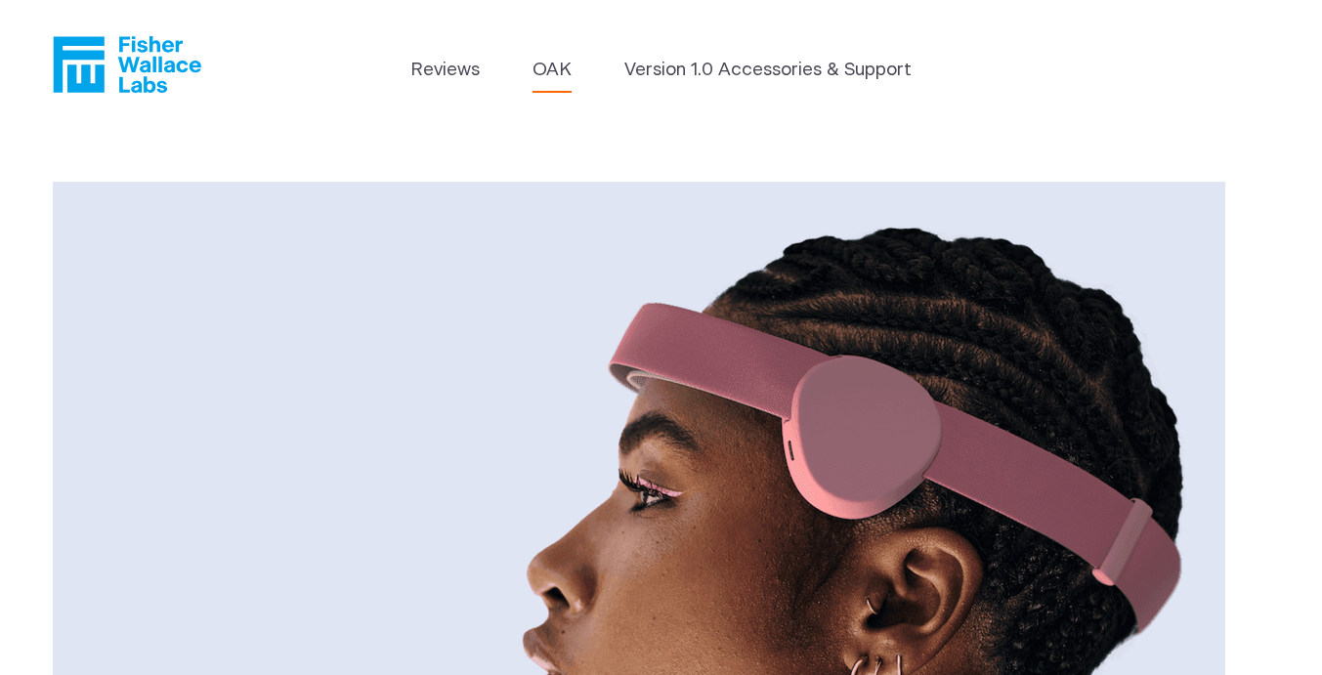
scroll to position [7, 0]
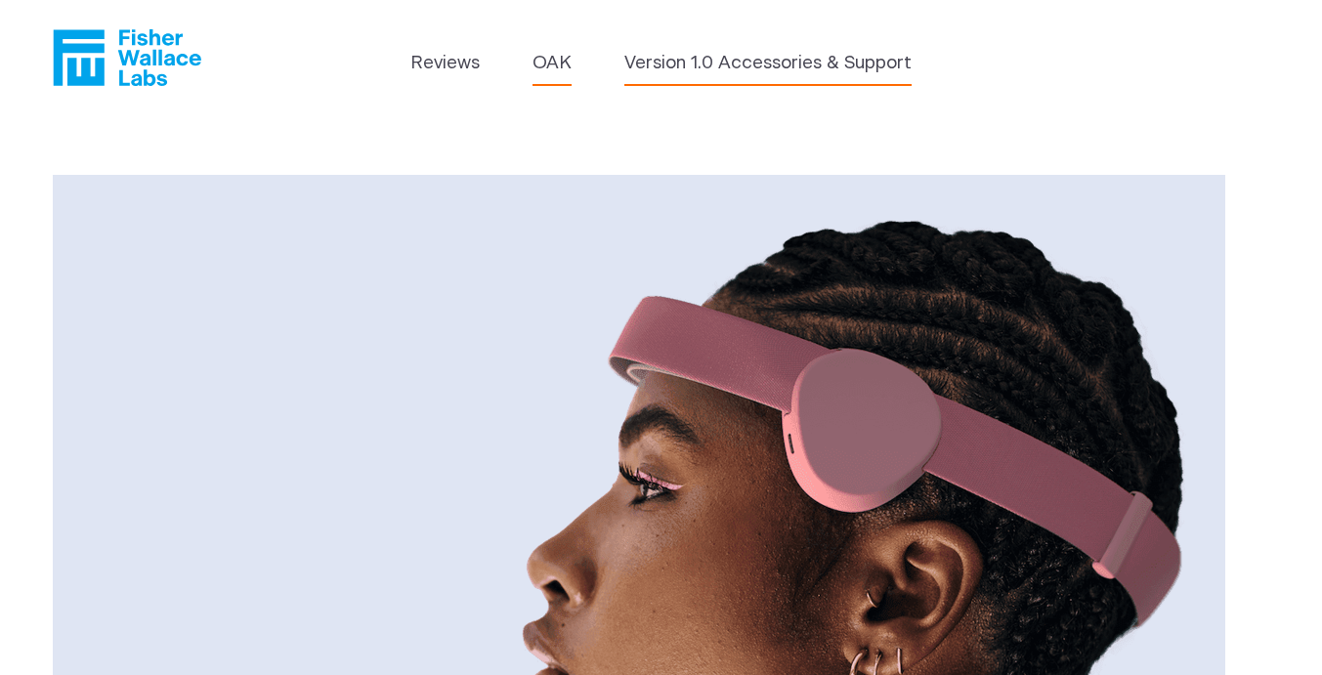
click at [722, 76] on link "Version 1.0 Accessories & Support" at bounding box center [767, 63] width 287 height 27
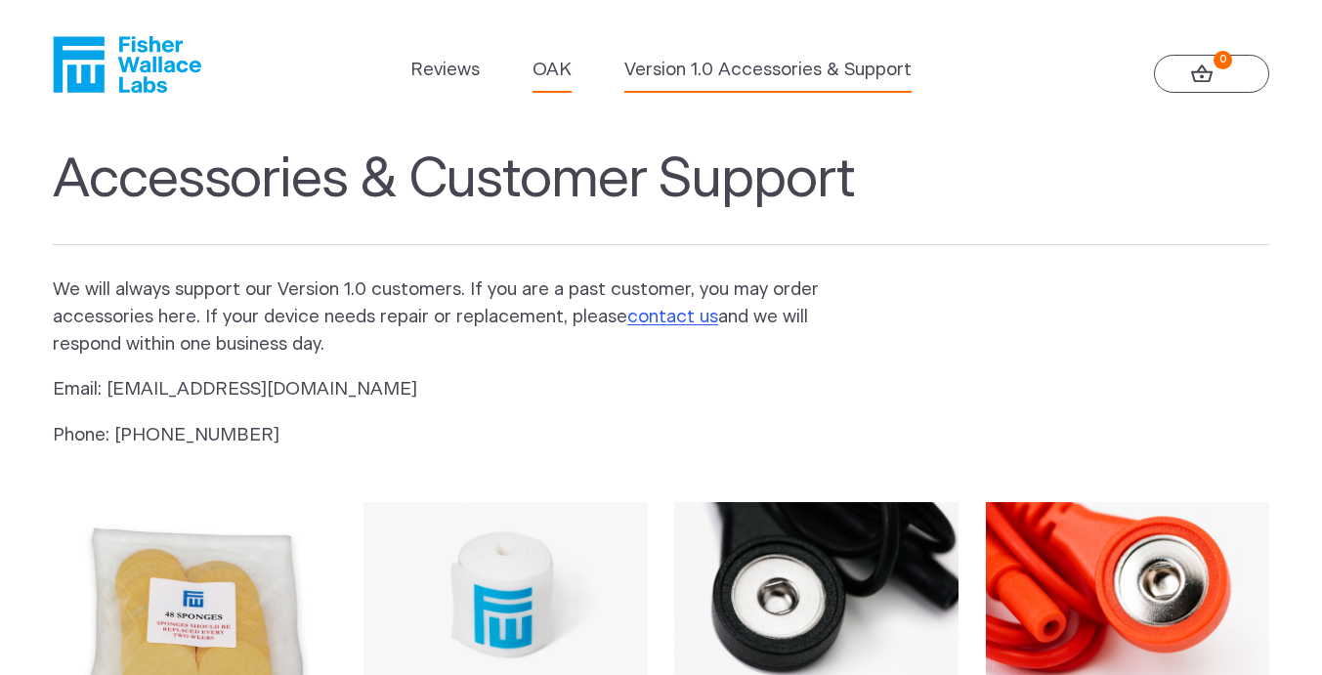
click at [539, 67] on link "OAK" at bounding box center [551, 70] width 39 height 27
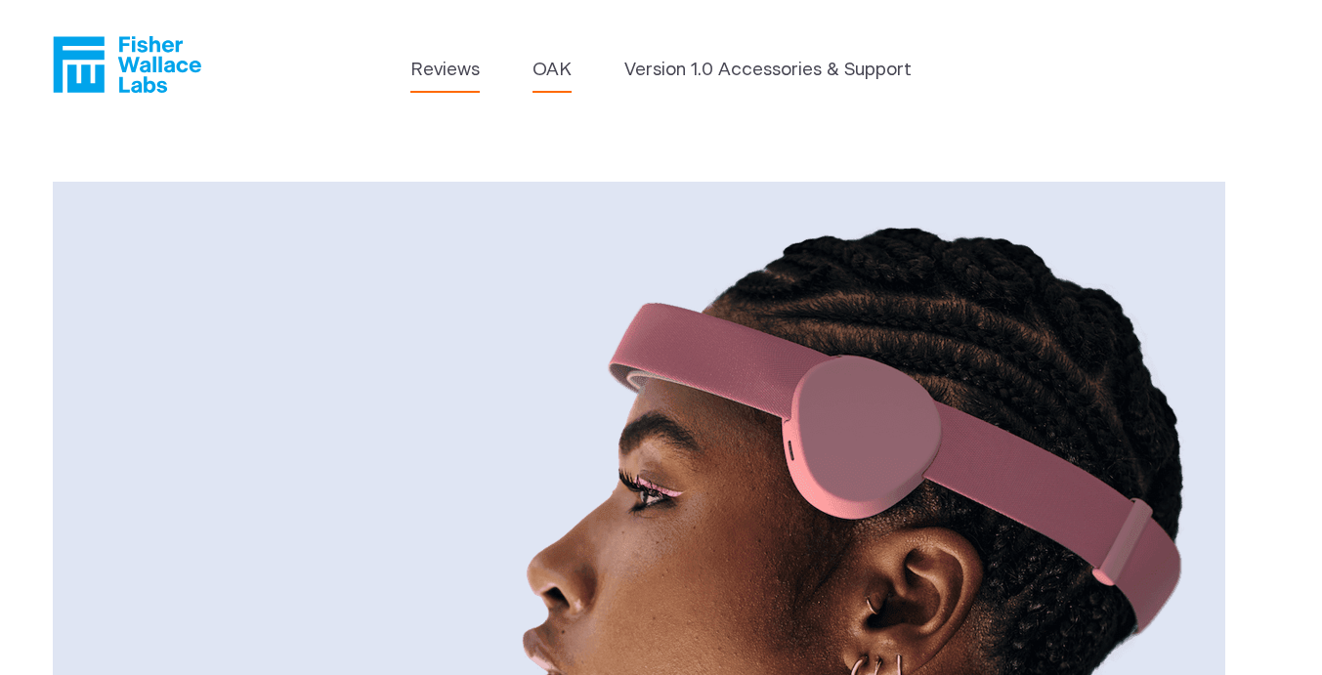
click at [457, 71] on link "Reviews" at bounding box center [444, 70] width 69 height 27
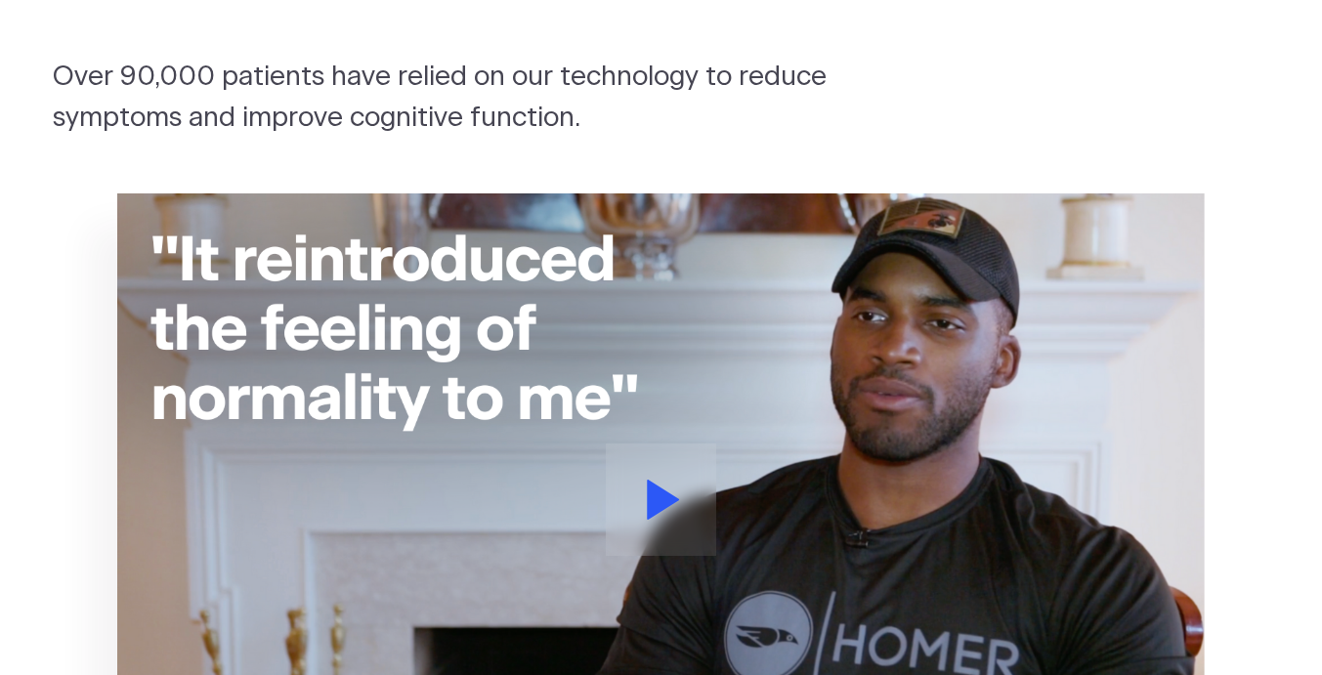
scroll to position [309, 0]
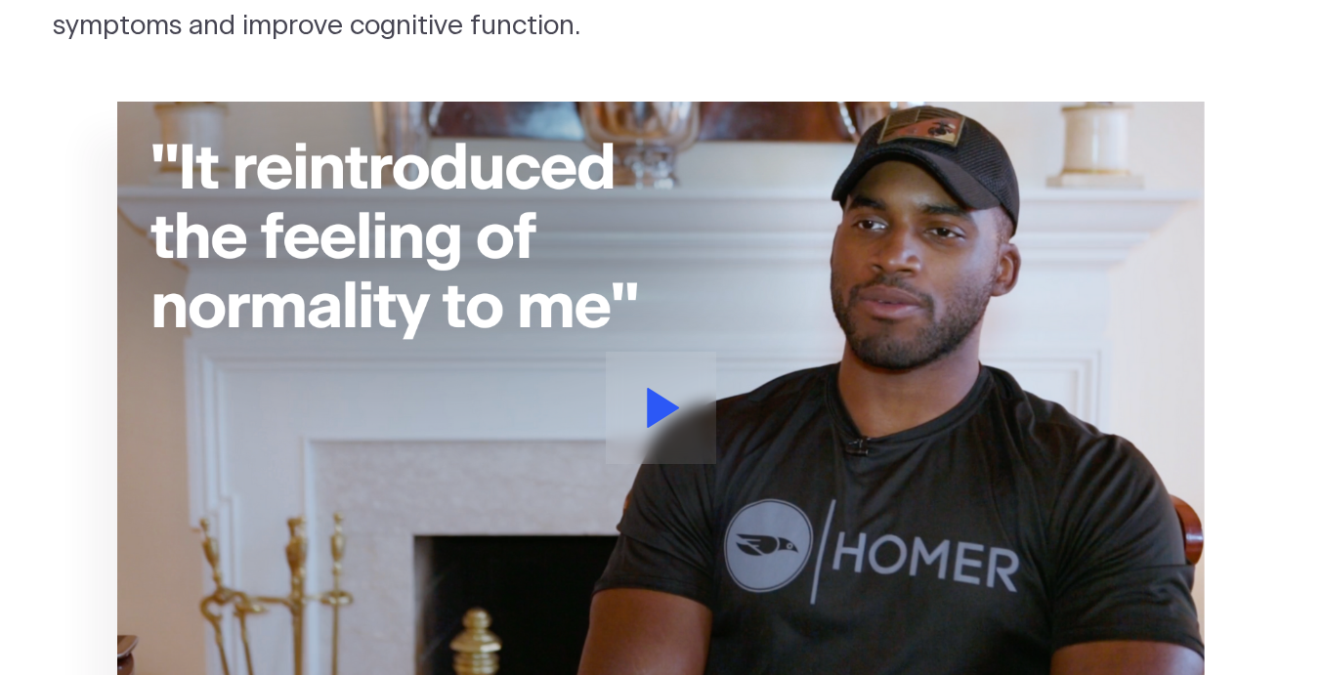
click at [680, 397] on button at bounding box center [661, 408] width 110 height 112
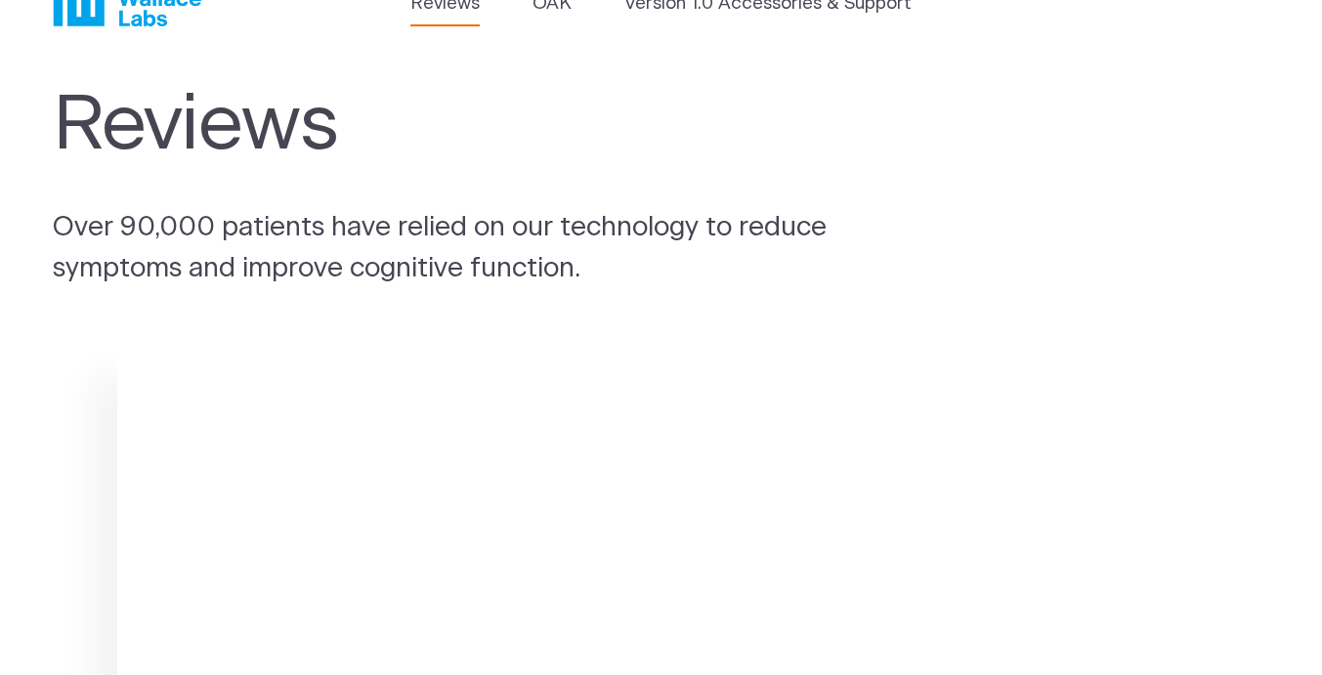
scroll to position [0, 0]
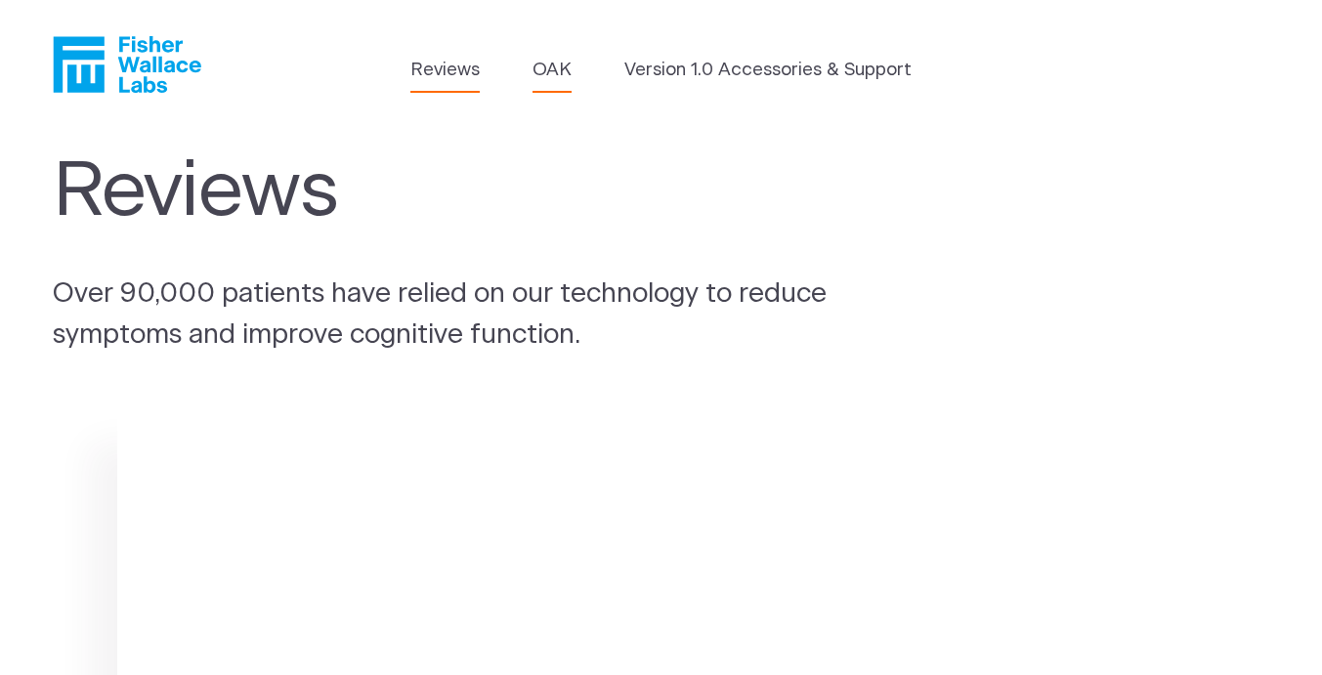
click at [552, 73] on link "OAK" at bounding box center [551, 70] width 39 height 27
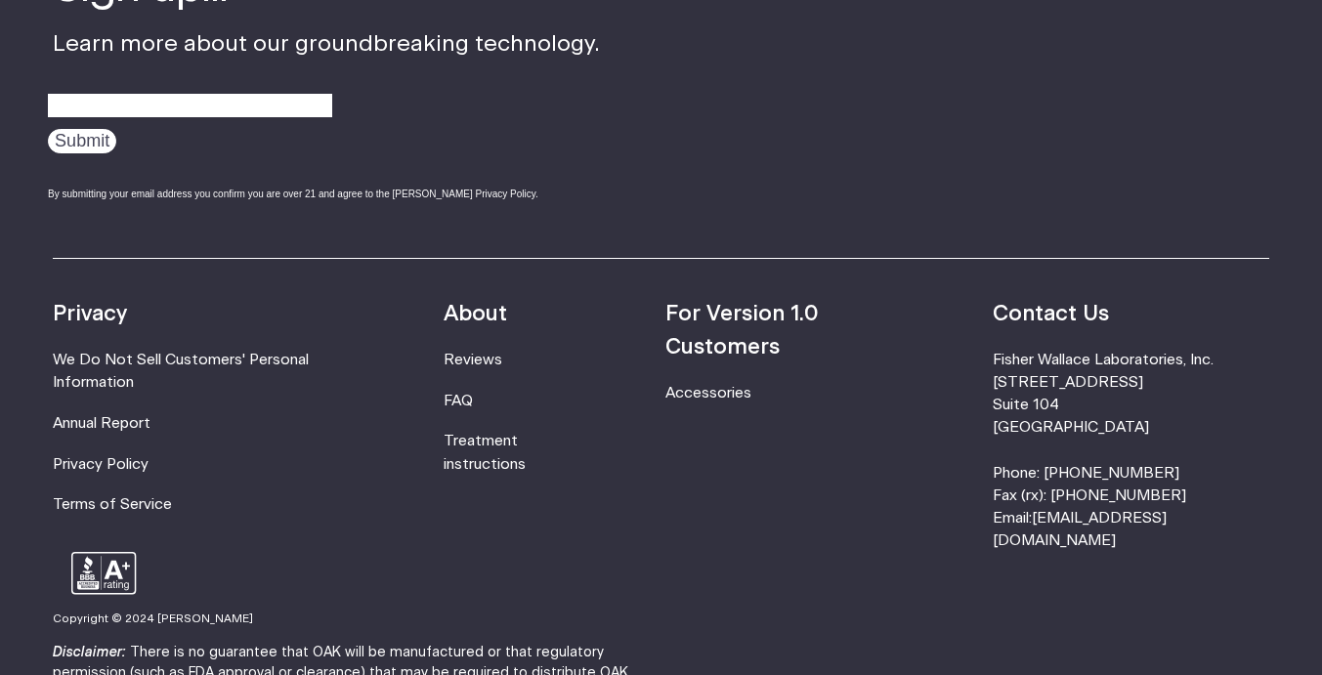
scroll to position [3544, 0]
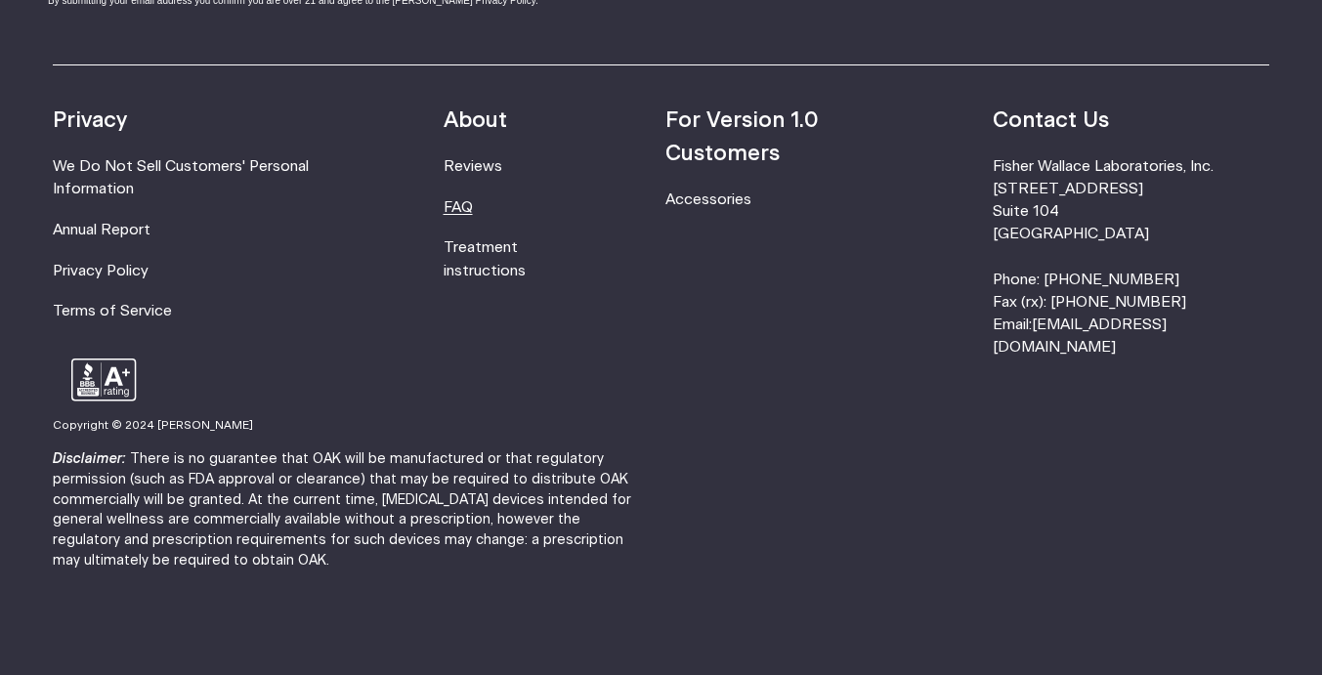
click at [473, 212] on link "FAQ" at bounding box center [457, 207] width 29 height 15
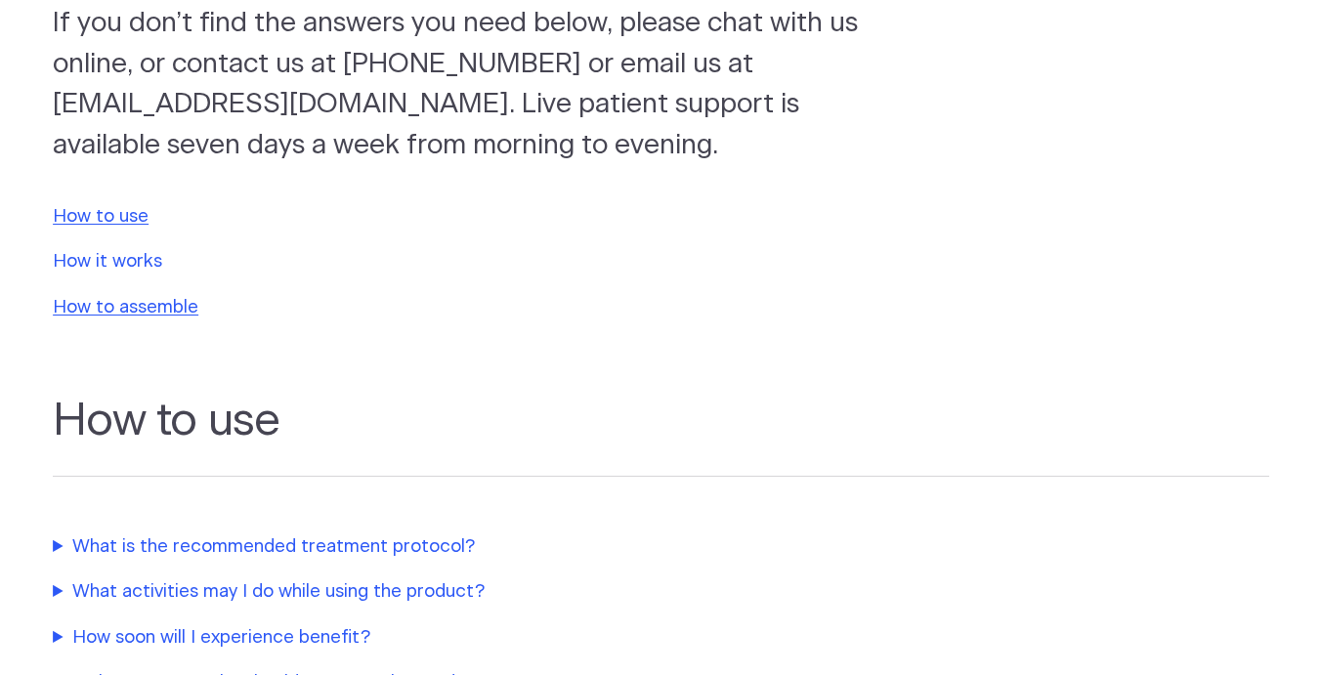
click at [125, 263] on link "How it works" at bounding box center [107, 261] width 109 height 19
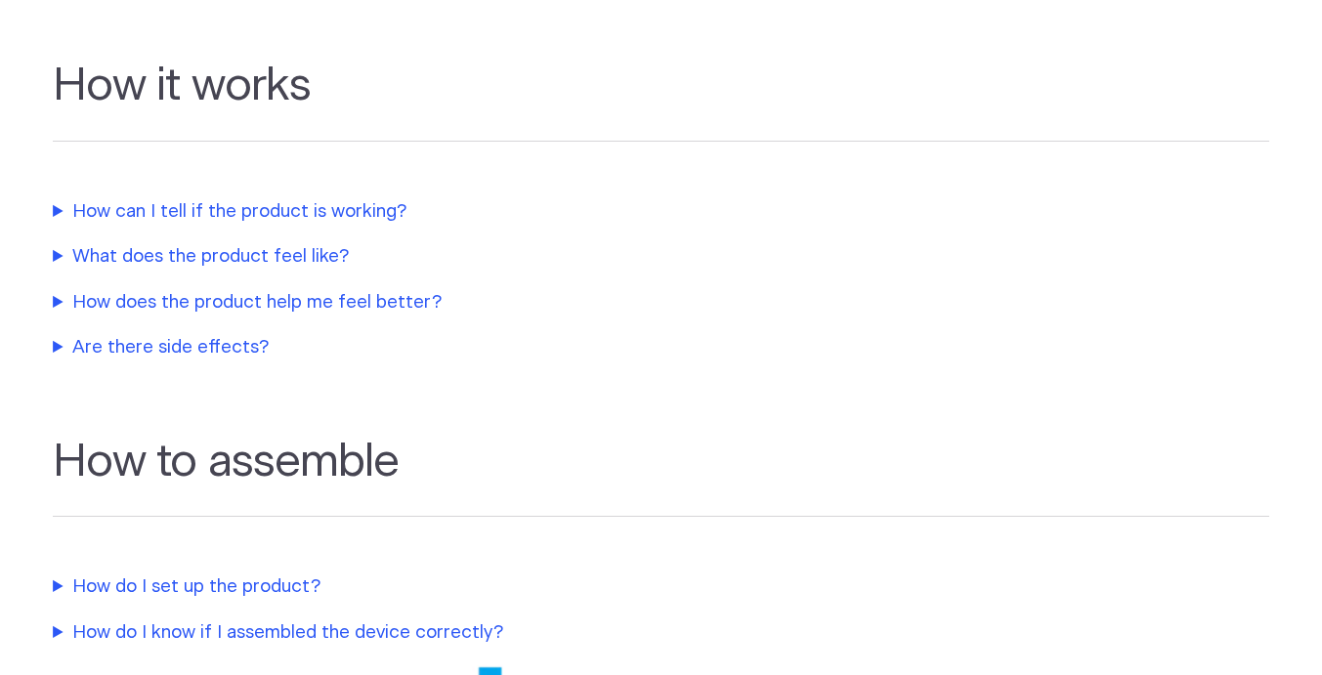
scroll to position [1003, 0]
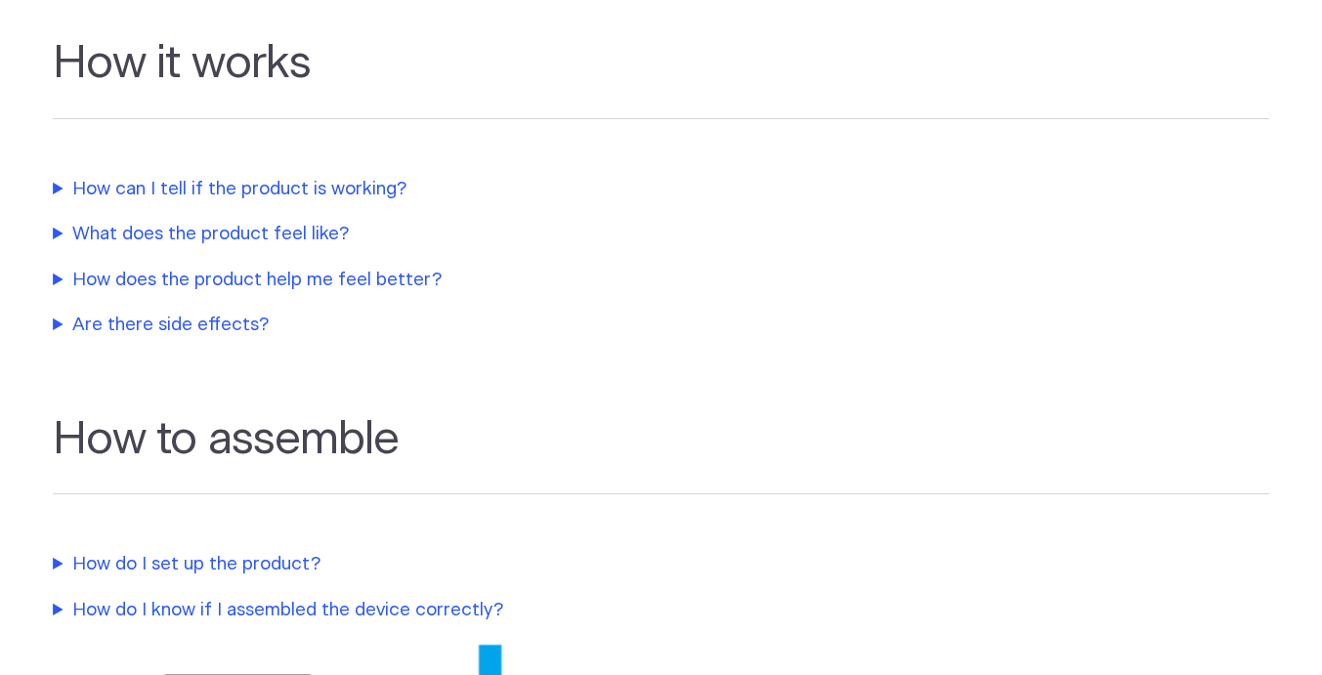
click at [288, 277] on summary "How does the product help me feel better?" at bounding box center [463, 280] width 820 height 27
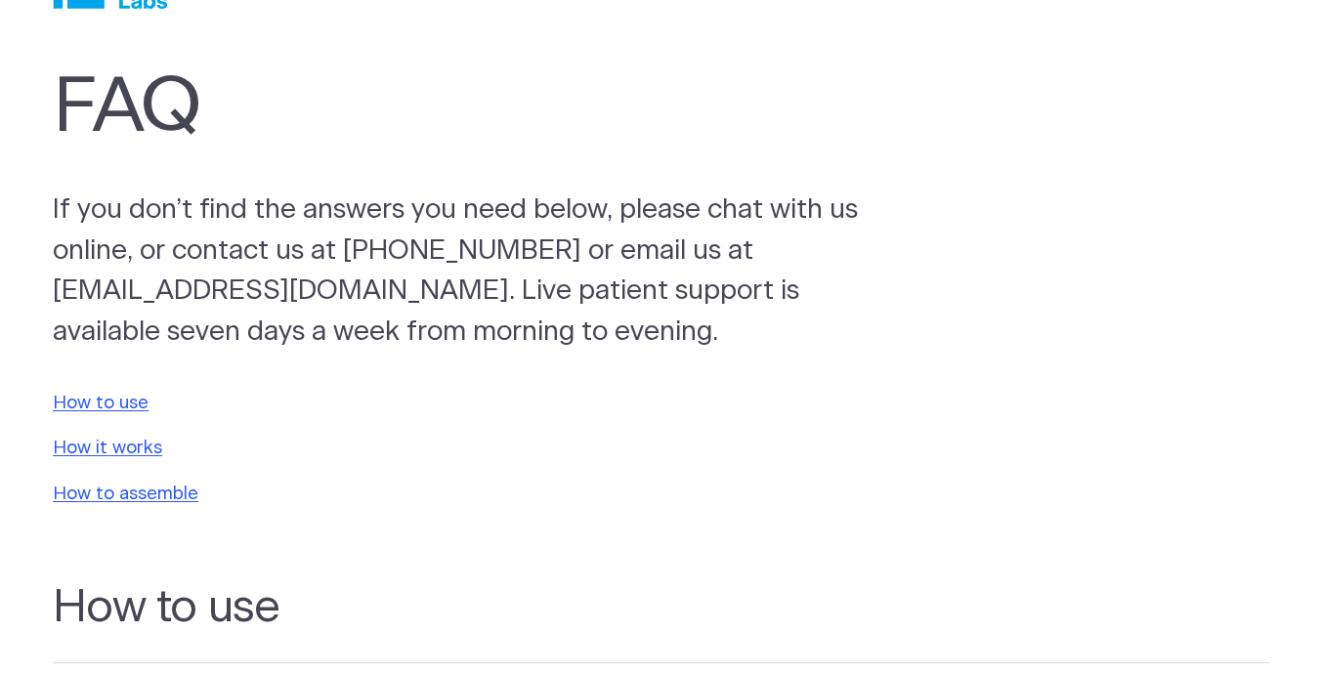
scroll to position [0, 0]
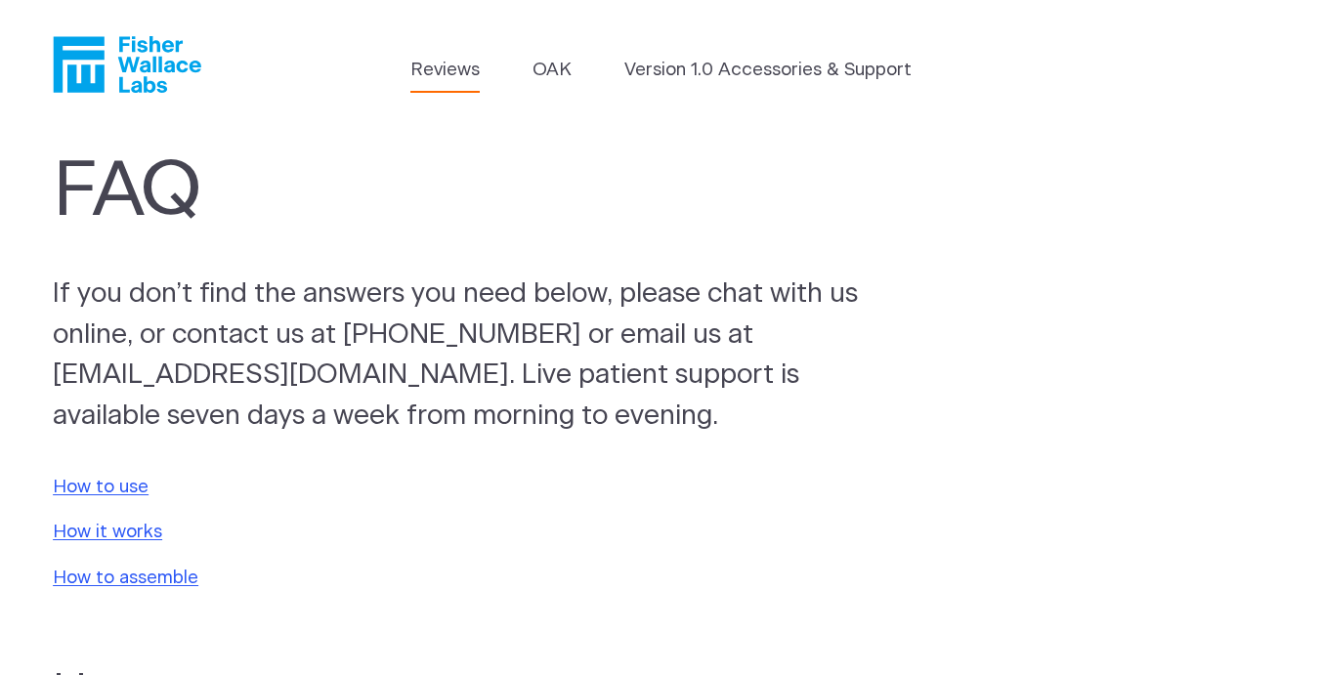
click at [441, 74] on link "Reviews" at bounding box center [444, 70] width 69 height 27
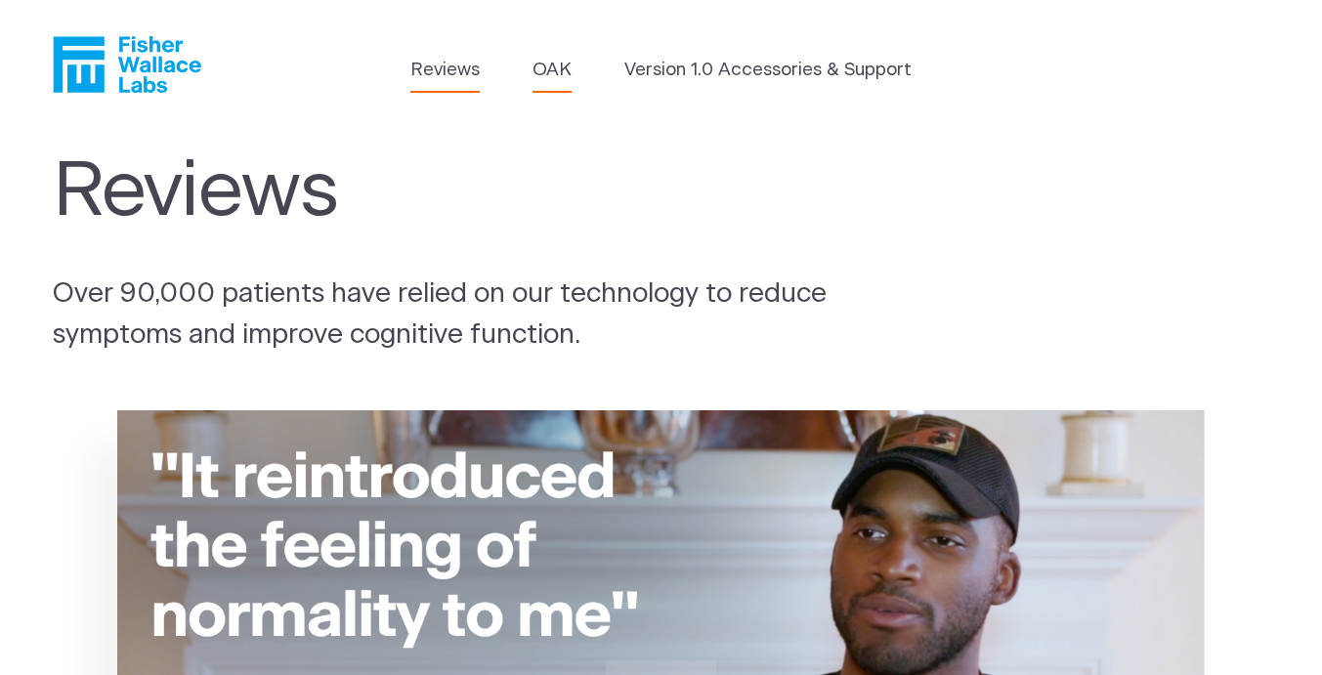
click at [553, 76] on link "OAK" at bounding box center [551, 70] width 39 height 27
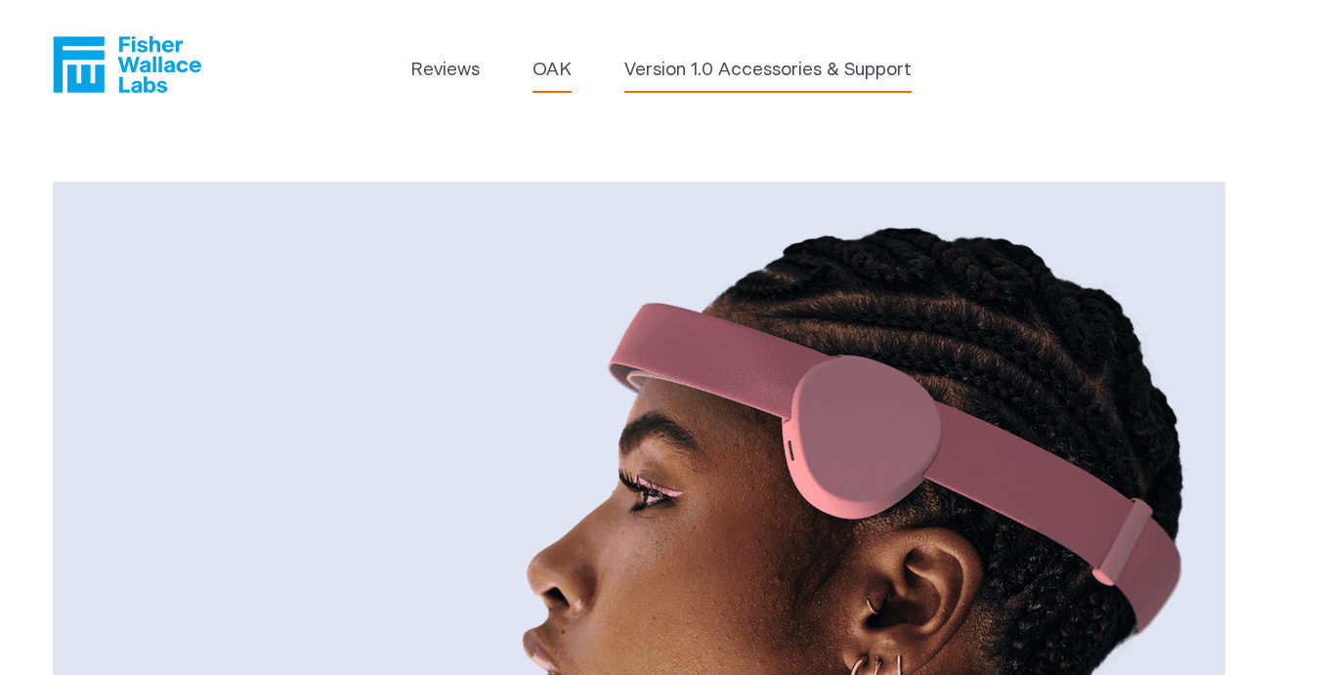
click at [838, 62] on link "Version 1.0 Accessories & Support" at bounding box center [767, 70] width 287 height 27
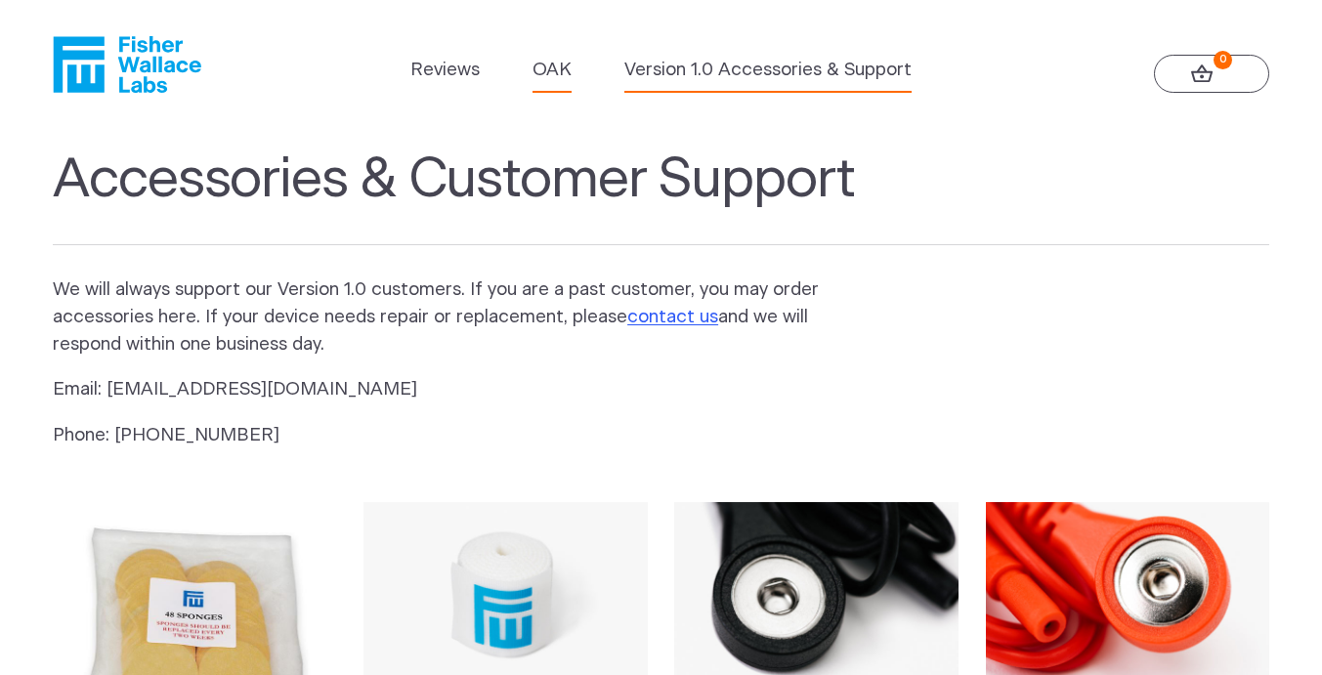
click at [557, 68] on link "OAK" at bounding box center [551, 70] width 39 height 27
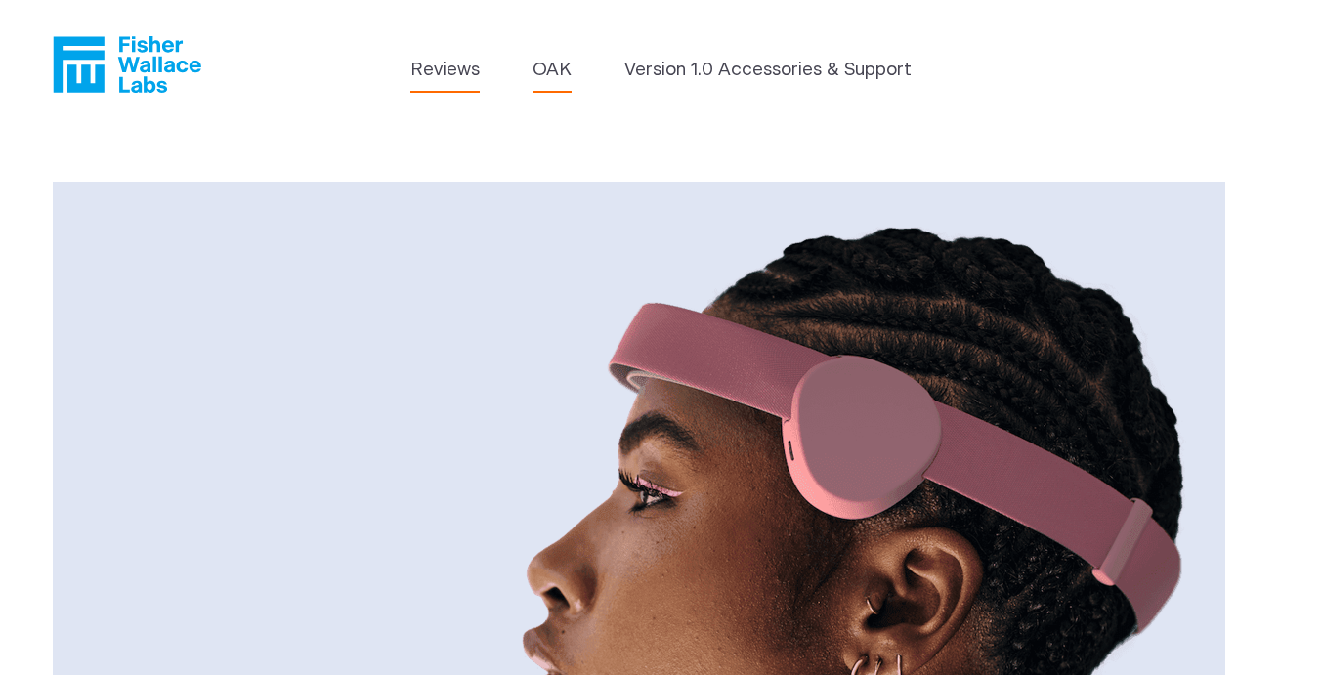
click at [440, 57] on link "Reviews" at bounding box center [444, 70] width 69 height 27
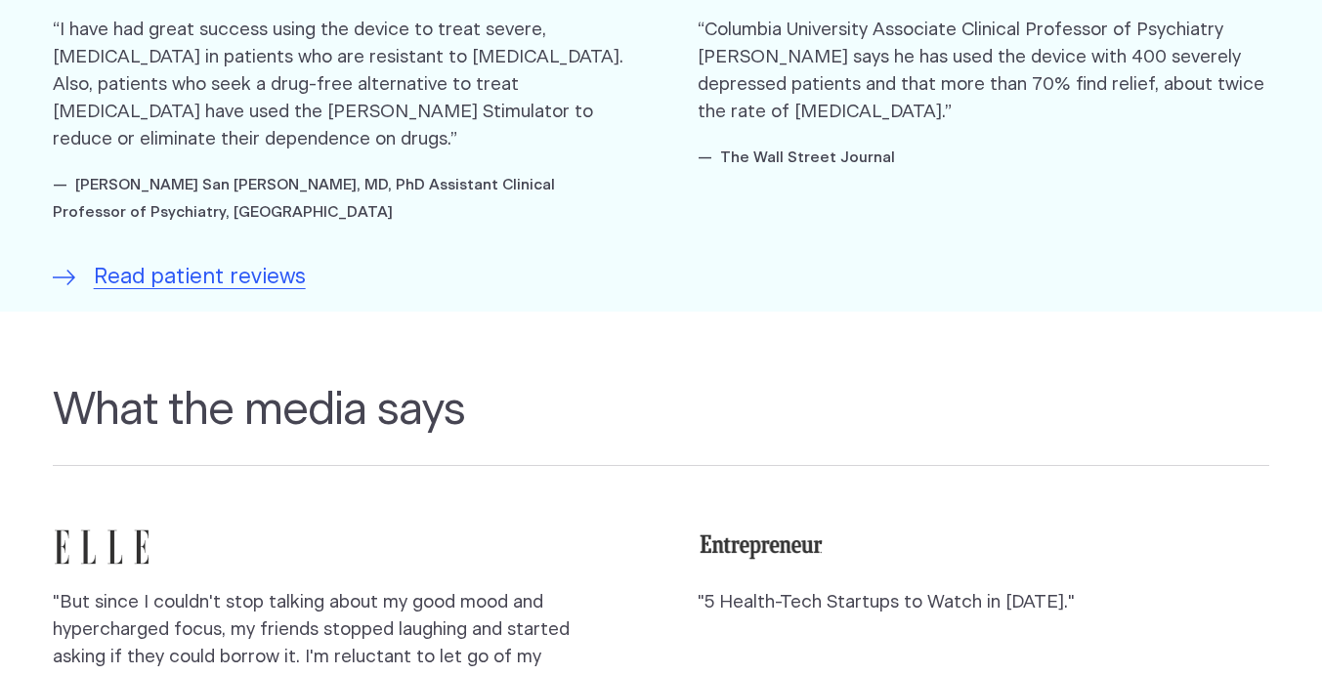
scroll to position [1474, 0]
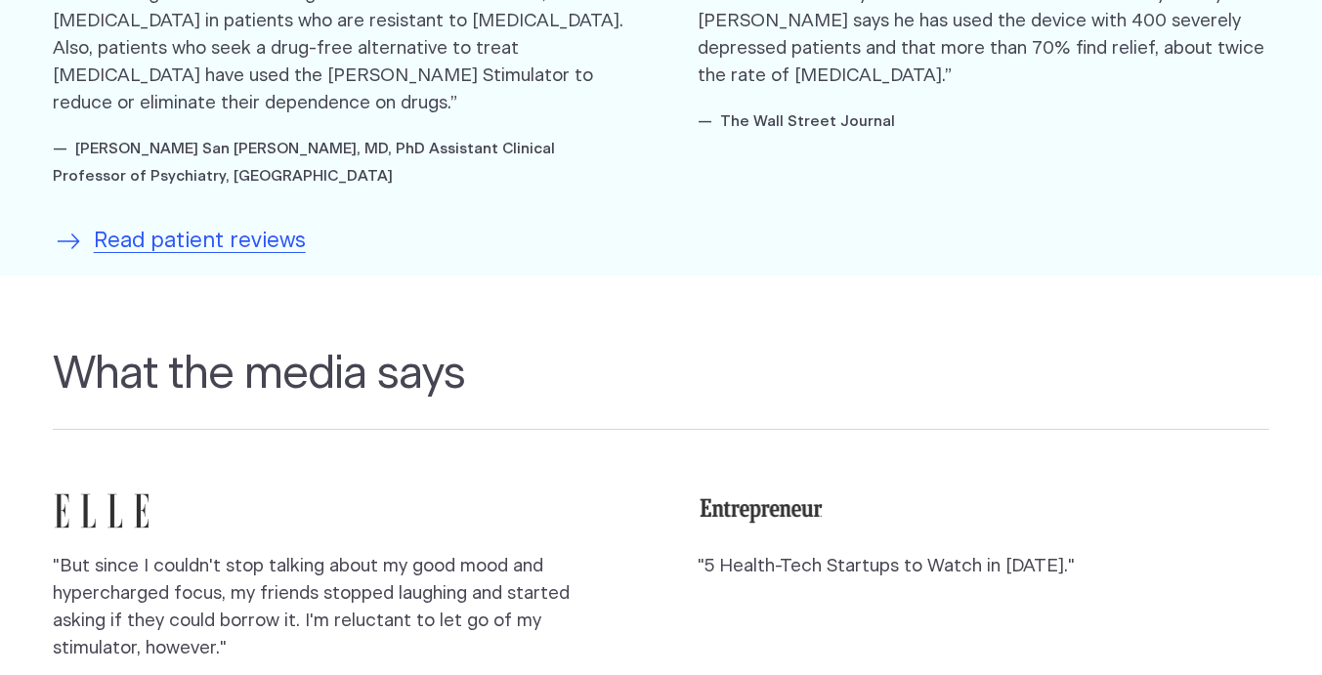
click at [268, 233] on span "Read patient reviews" at bounding box center [200, 242] width 212 height 32
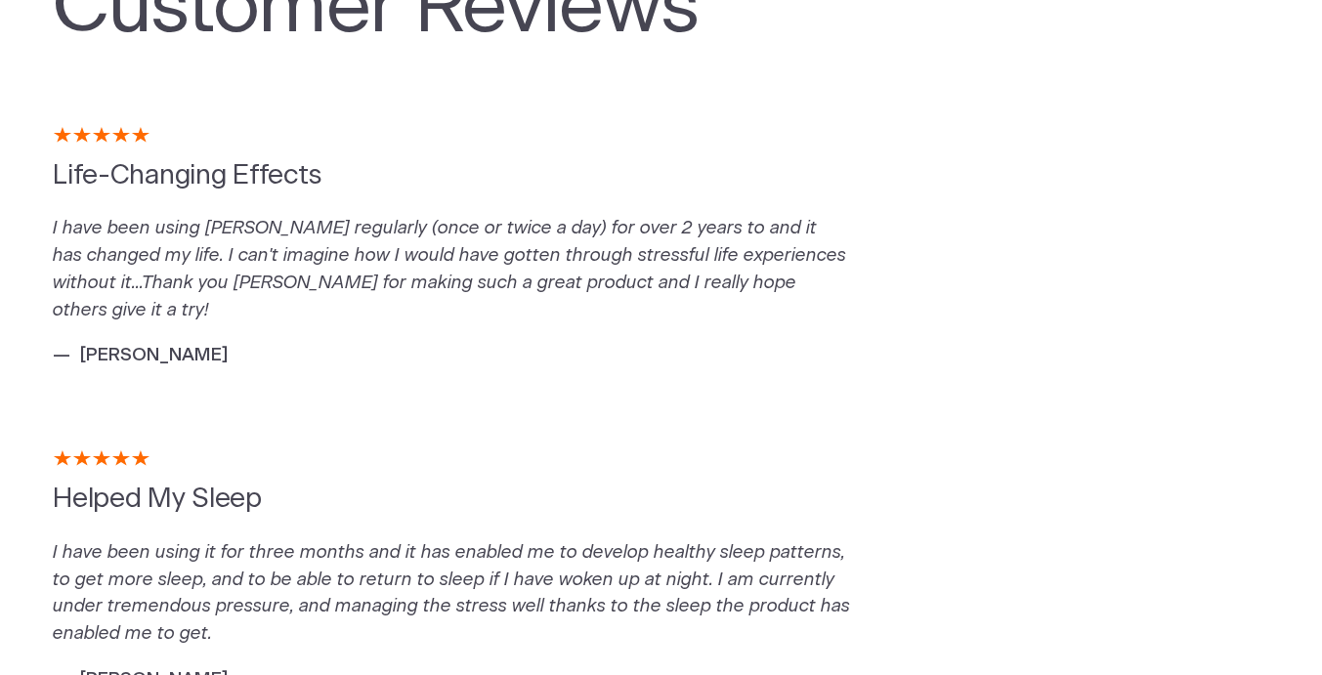
scroll to position [183, 0]
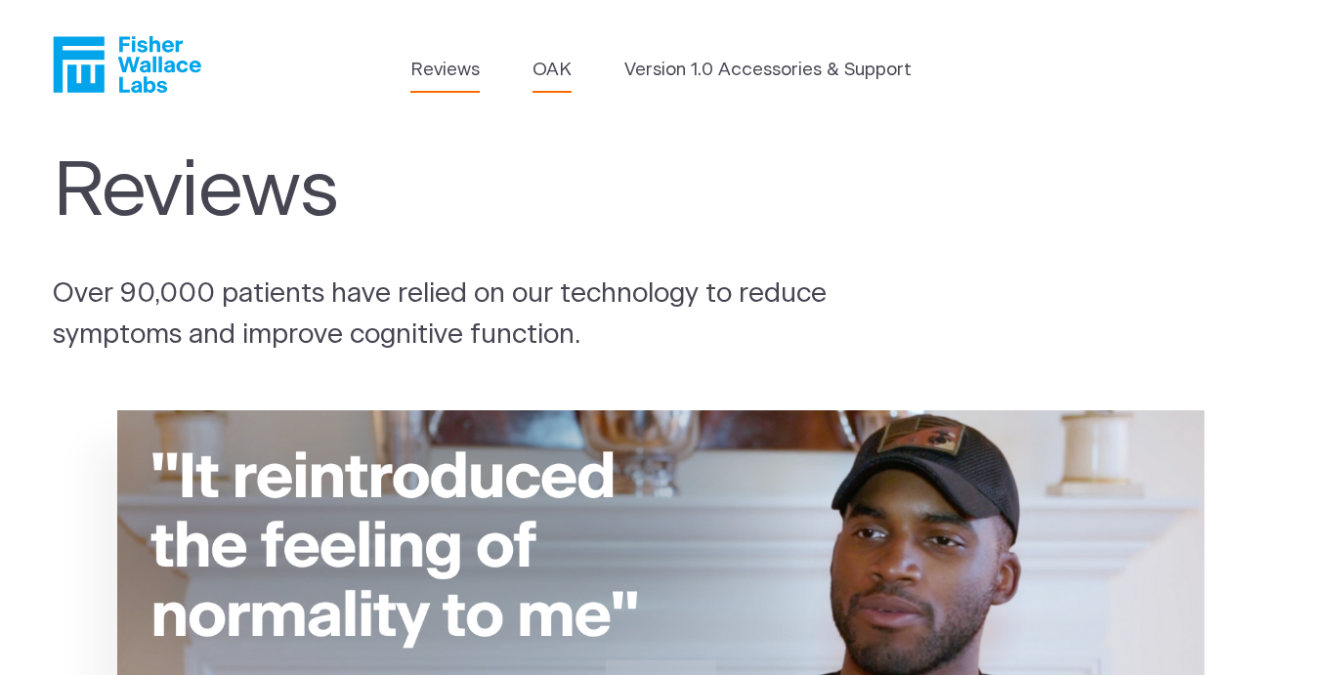
click at [561, 70] on link "OAK" at bounding box center [551, 70] width 39 height 27
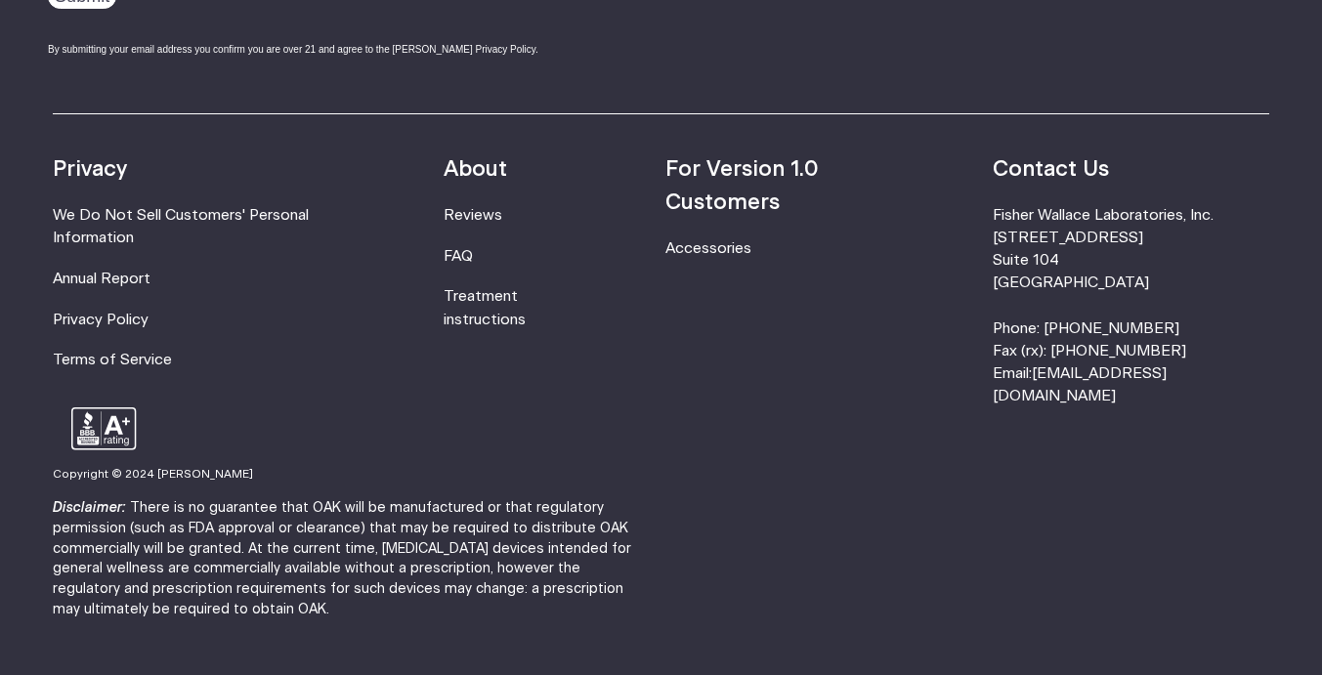
scroll to position [3498, 0]
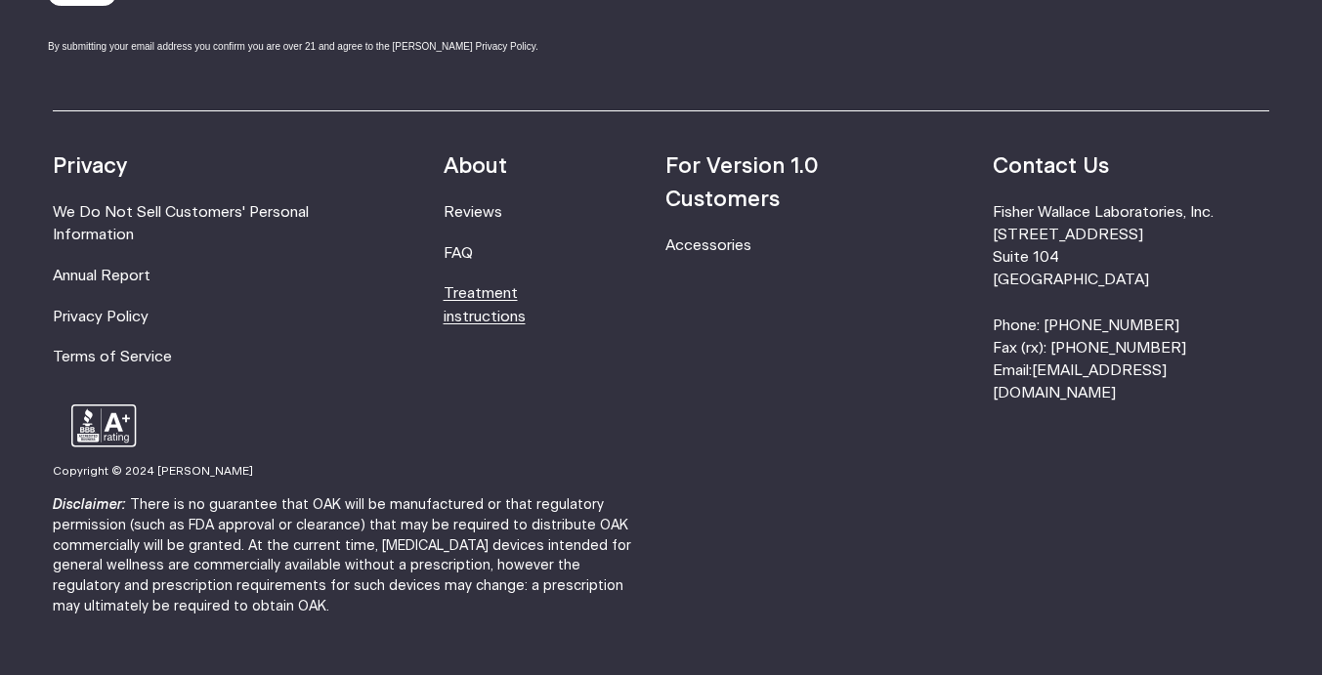
click at [511, 296] on link "Treatment instructions" at bounding box center [484, 304] width 82 height 37
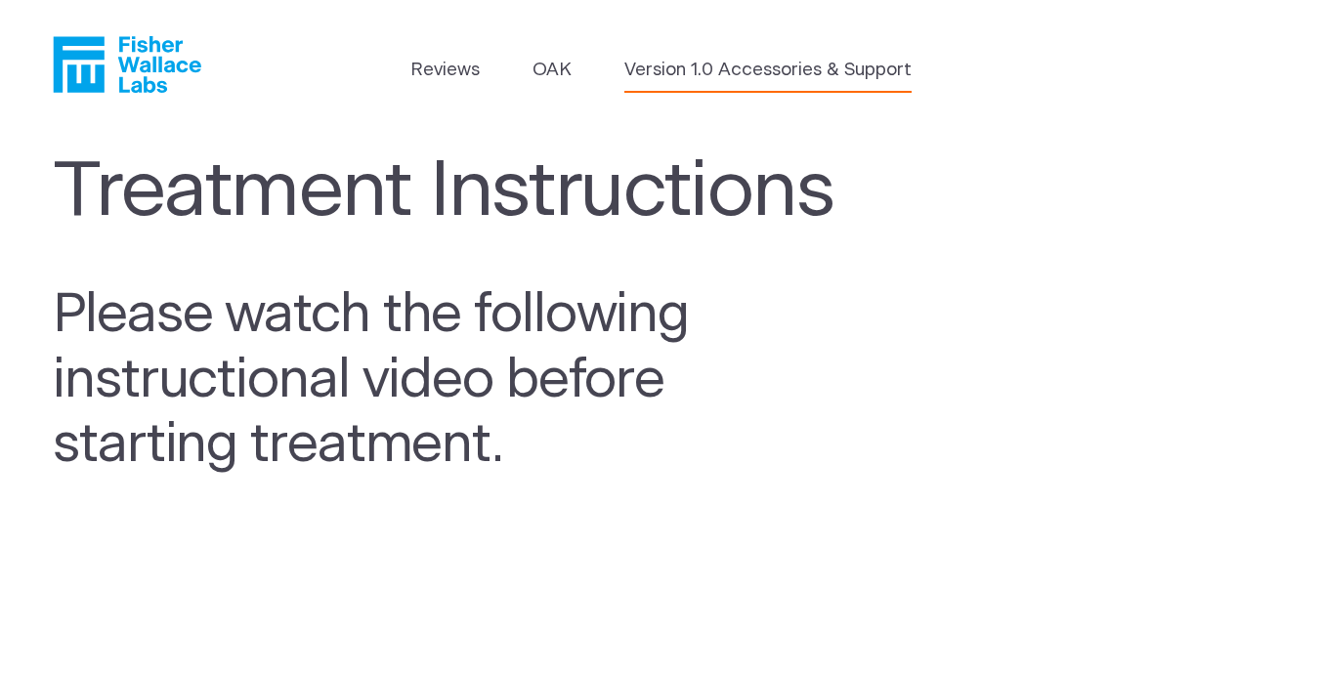
click at [710, 71] on link "Version 1.0 Accessories & Support" at bounding box center [767, 70] width 287 height 27
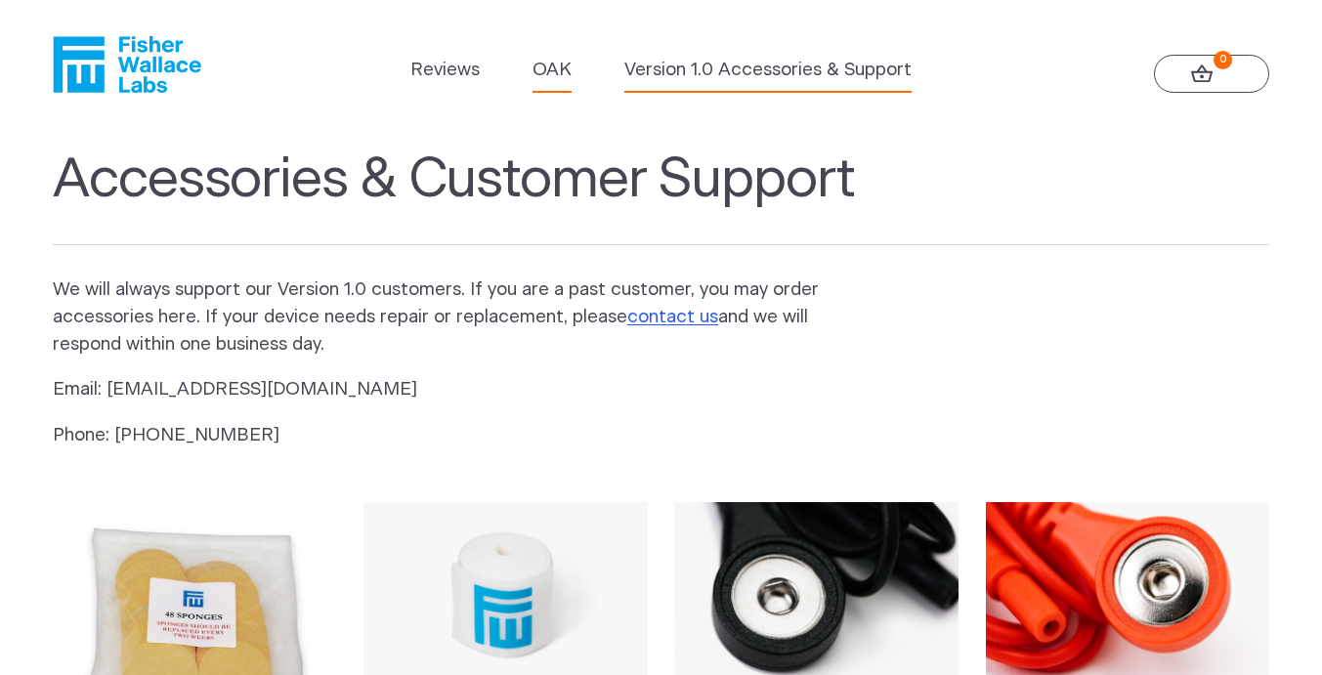
click at [551, 68] on link "OAK" at bounding box center [551, 70] width 39 height 27
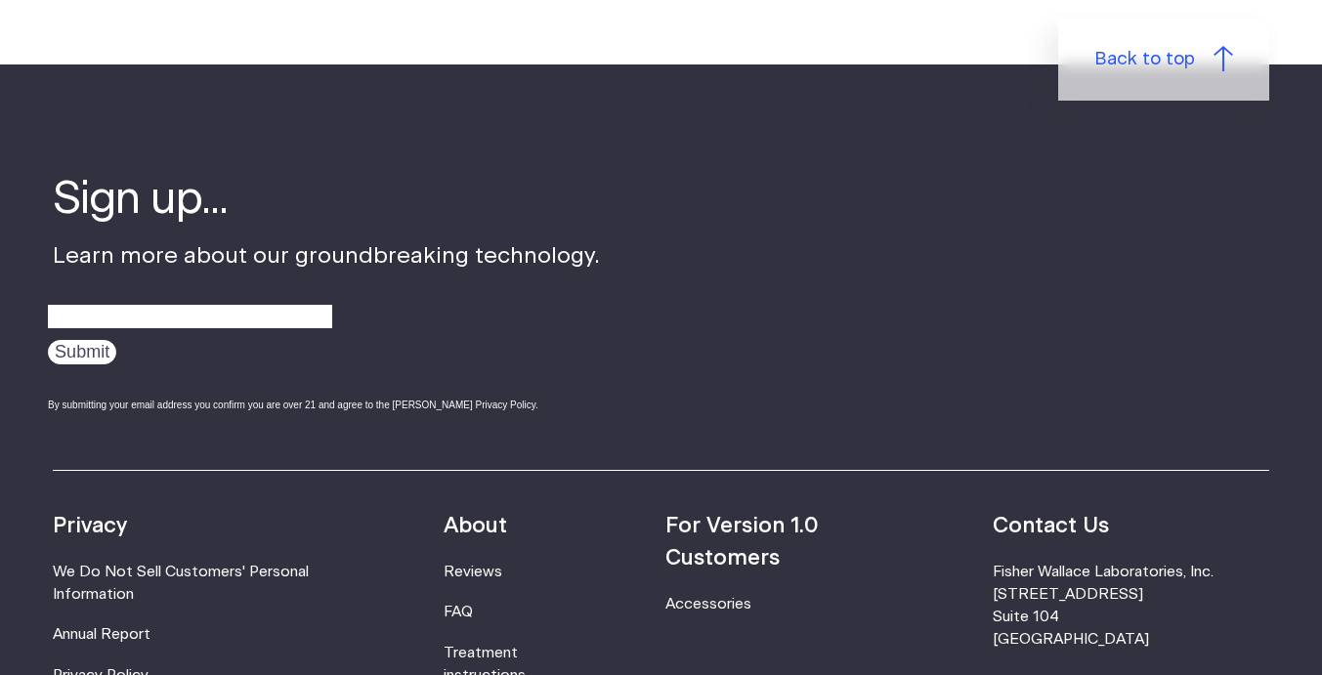
scroll to position [6210, 0]
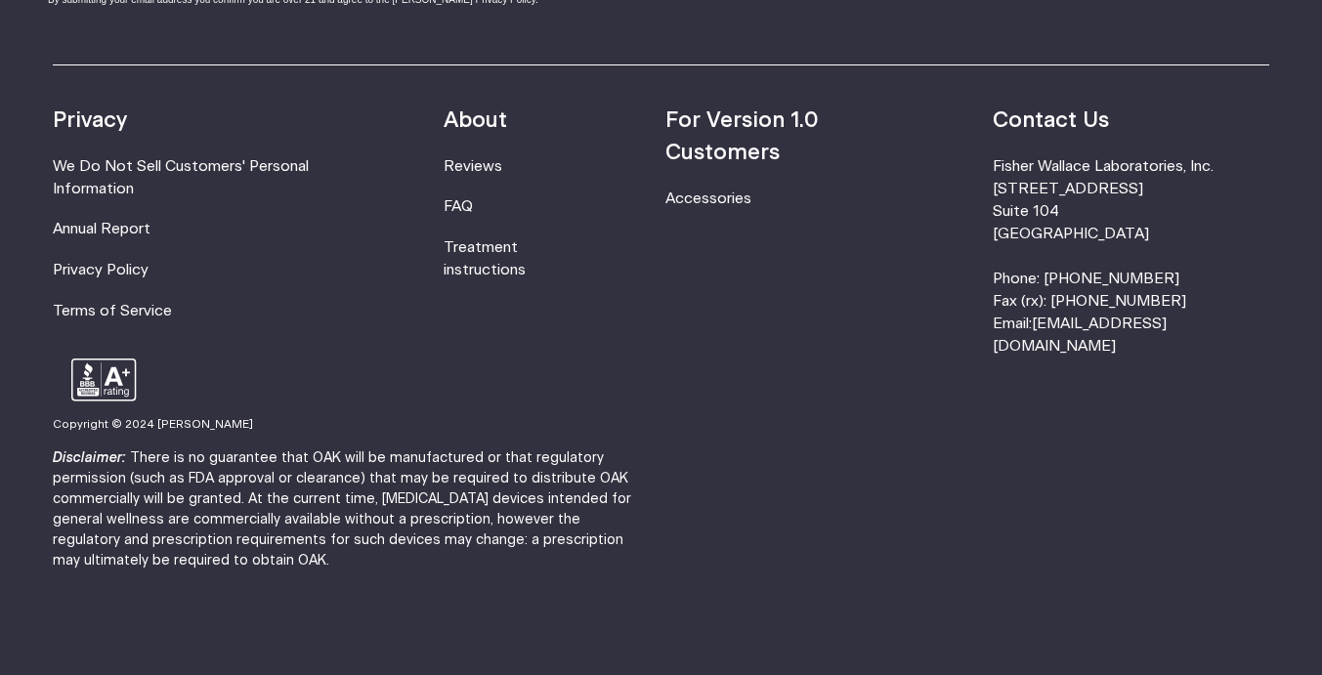
drag, startPoint x: 1175, startPoint y: 244, endPoint x: 1037, endPoint y: 188, distance: 148.9
click at [1037, 188] on div "Resources Accessories Privacy We Do Not Sell Customers' Personal Information An…" at bounding box center [661, 211] width 1216 height 294
copy li "630 Flushing Avenue Suite 104 Brooklyn, NY 11206"
